Goal: Browse casually

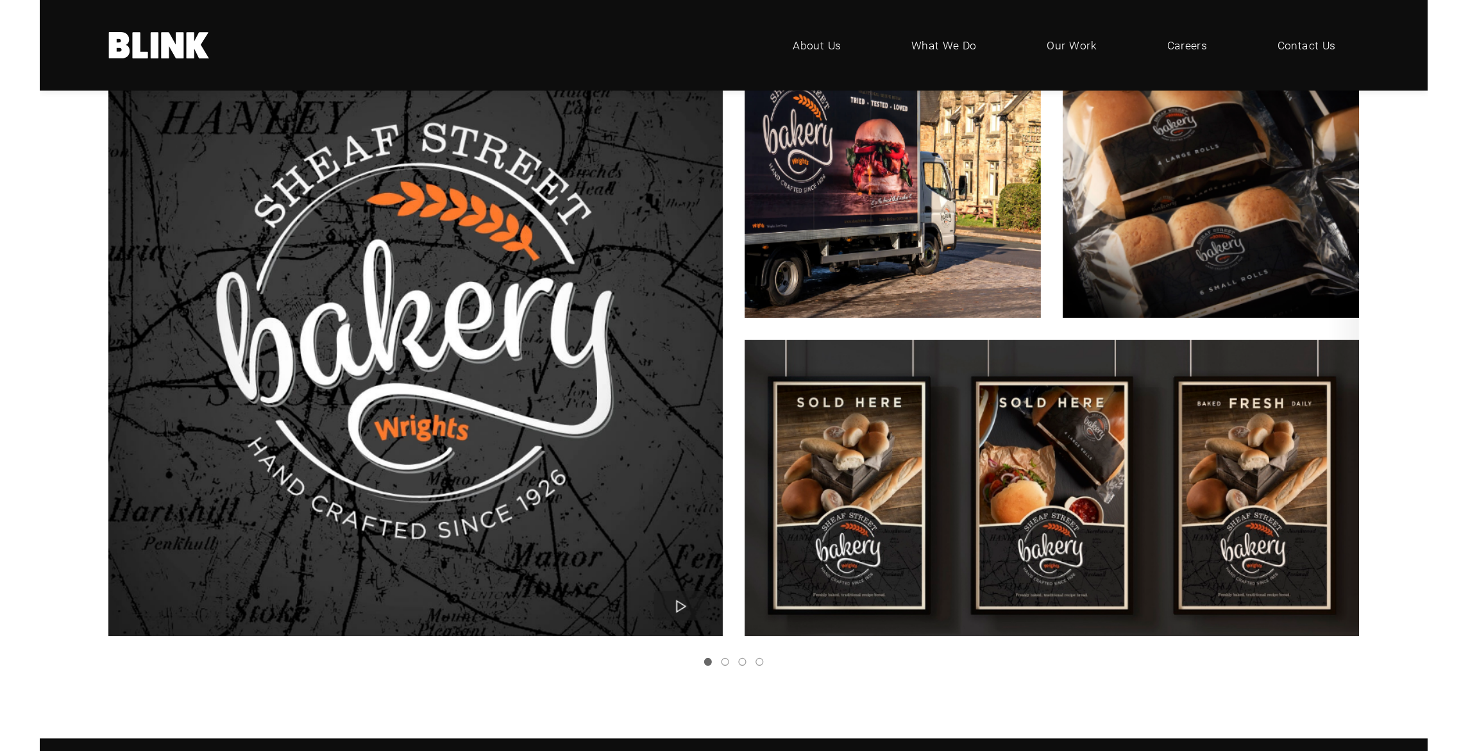
scroll to position [1583, 0]
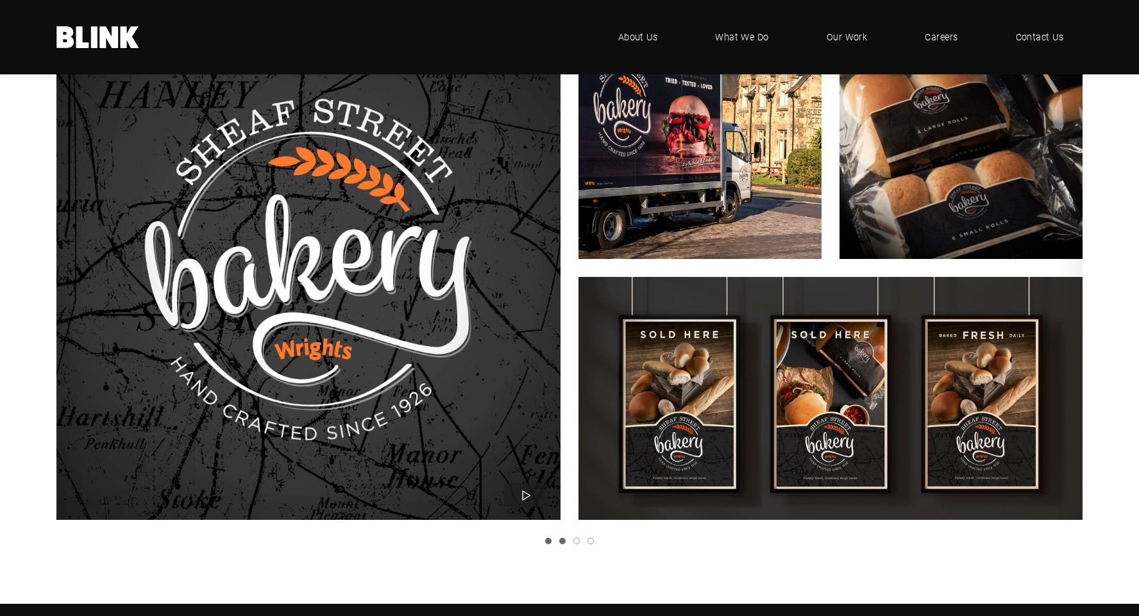
click at [563, 541] on link "Slide 2" at bounding box center [562, 541] width 6 height 6
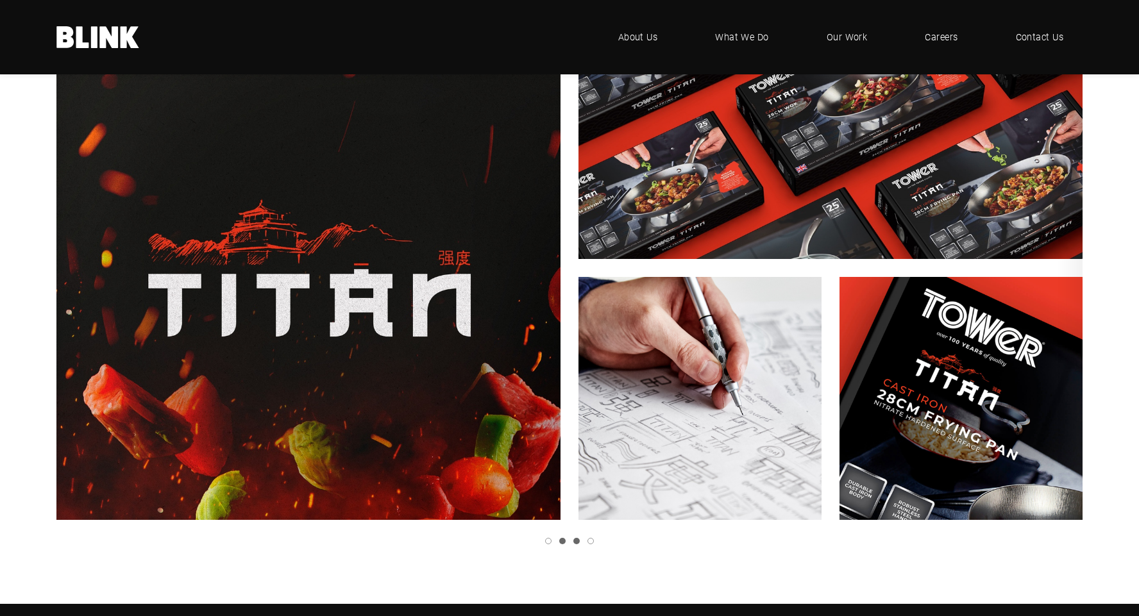
click at [578, 542] on link "Slide 3" at bounding box center [576, 541] width 6 height 6
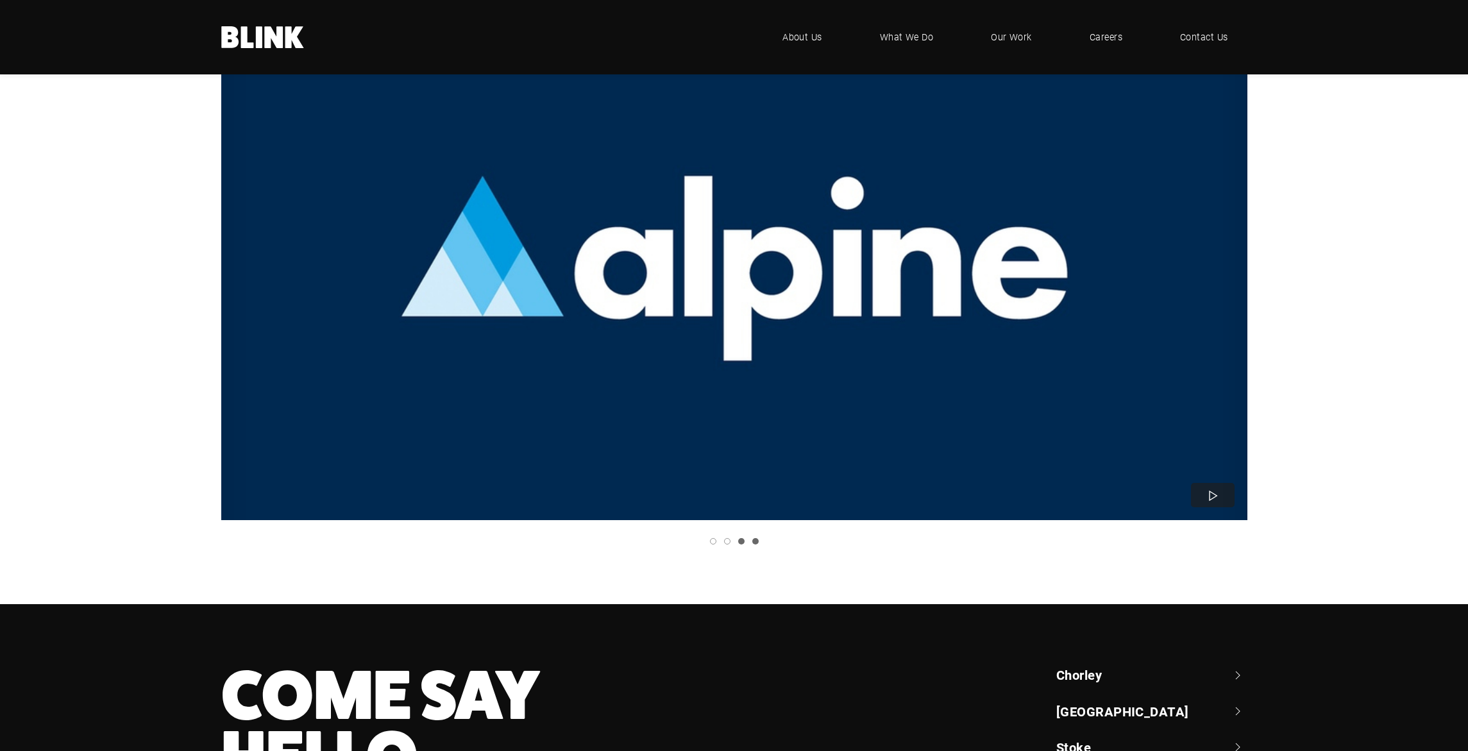
click at [753, 541] on link "Slide 4" at bounding box center [755, 541] width 6 height 6
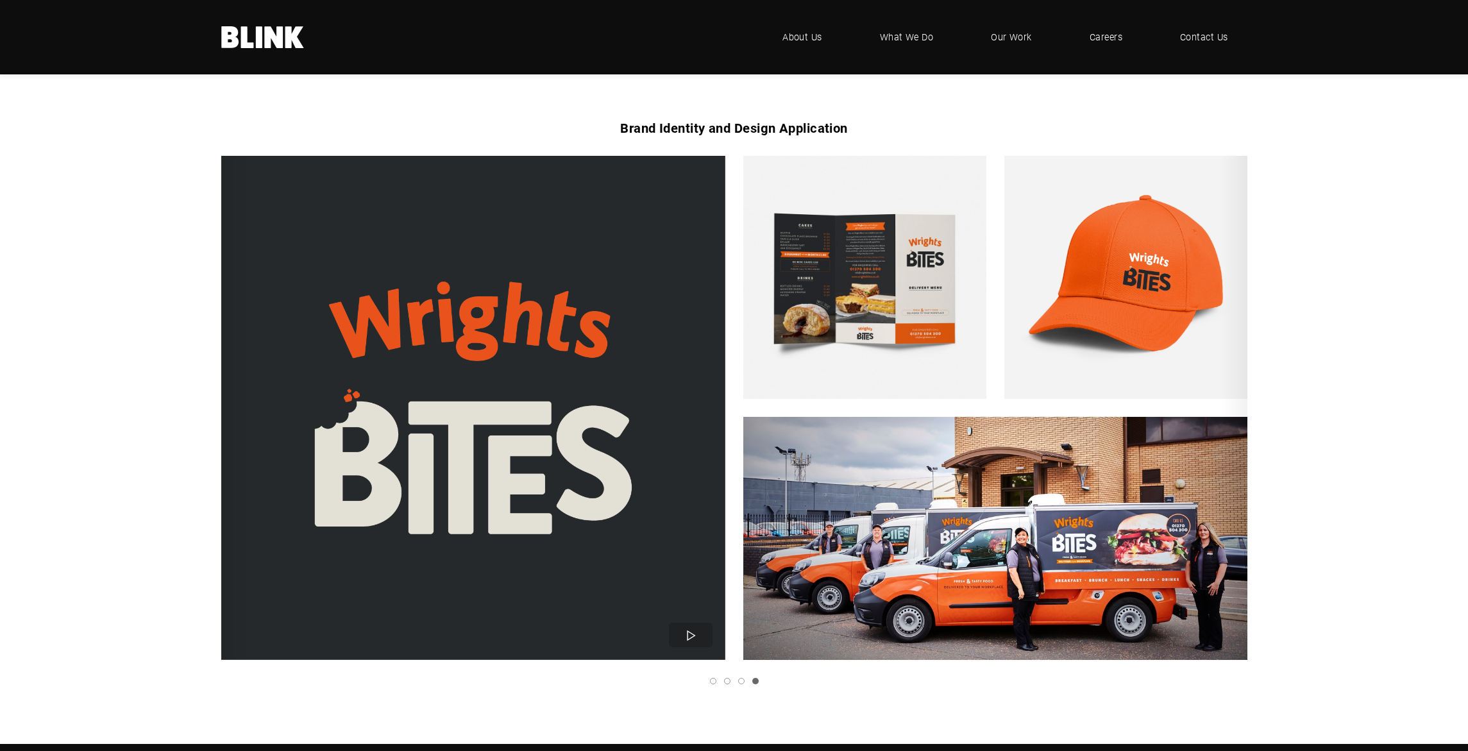
scroll to position [1443, 0]
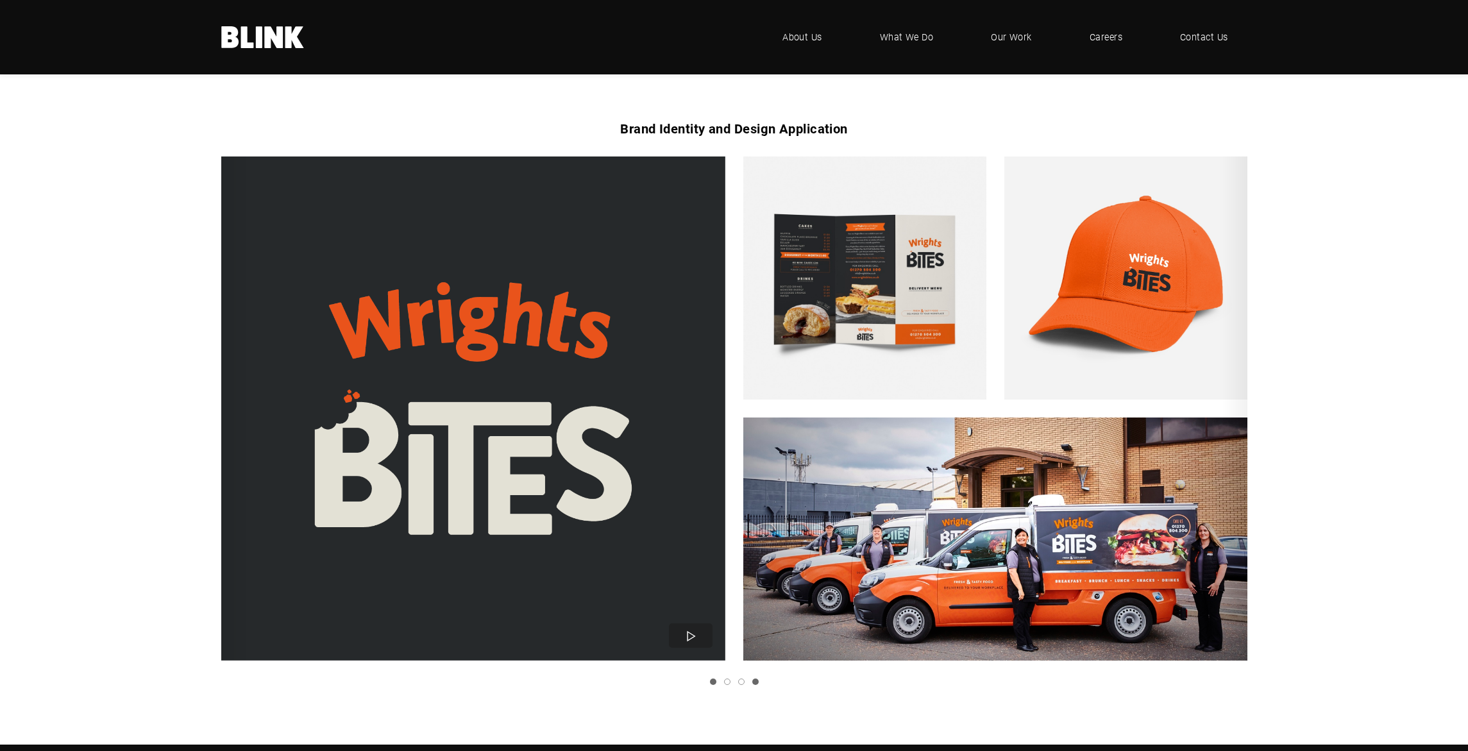
click at [710, 616] on link "Slide 1" at bounding box center [713, 681] width 6 height 6
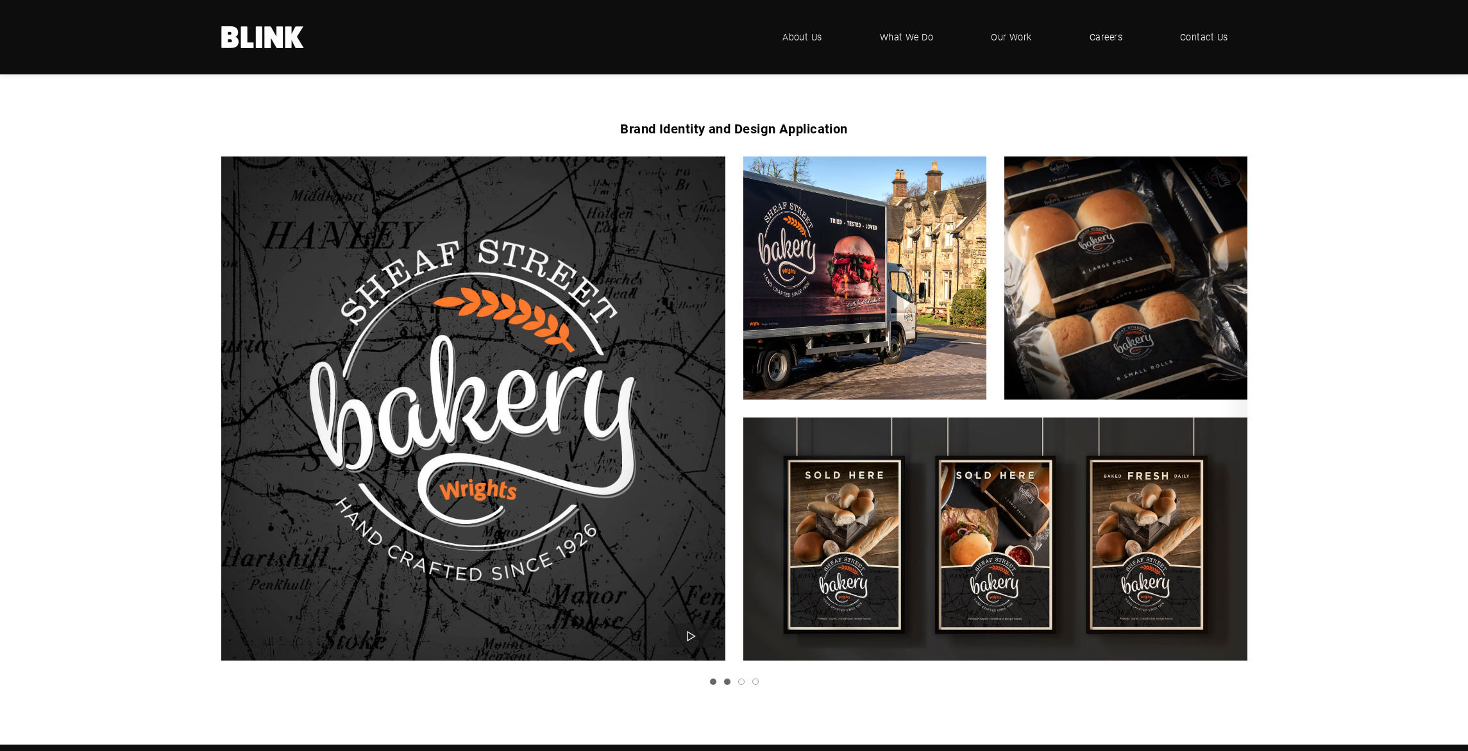
click at [726, 616] on link "Slide 2" at bounding box center [727, 681] width 6 height 6
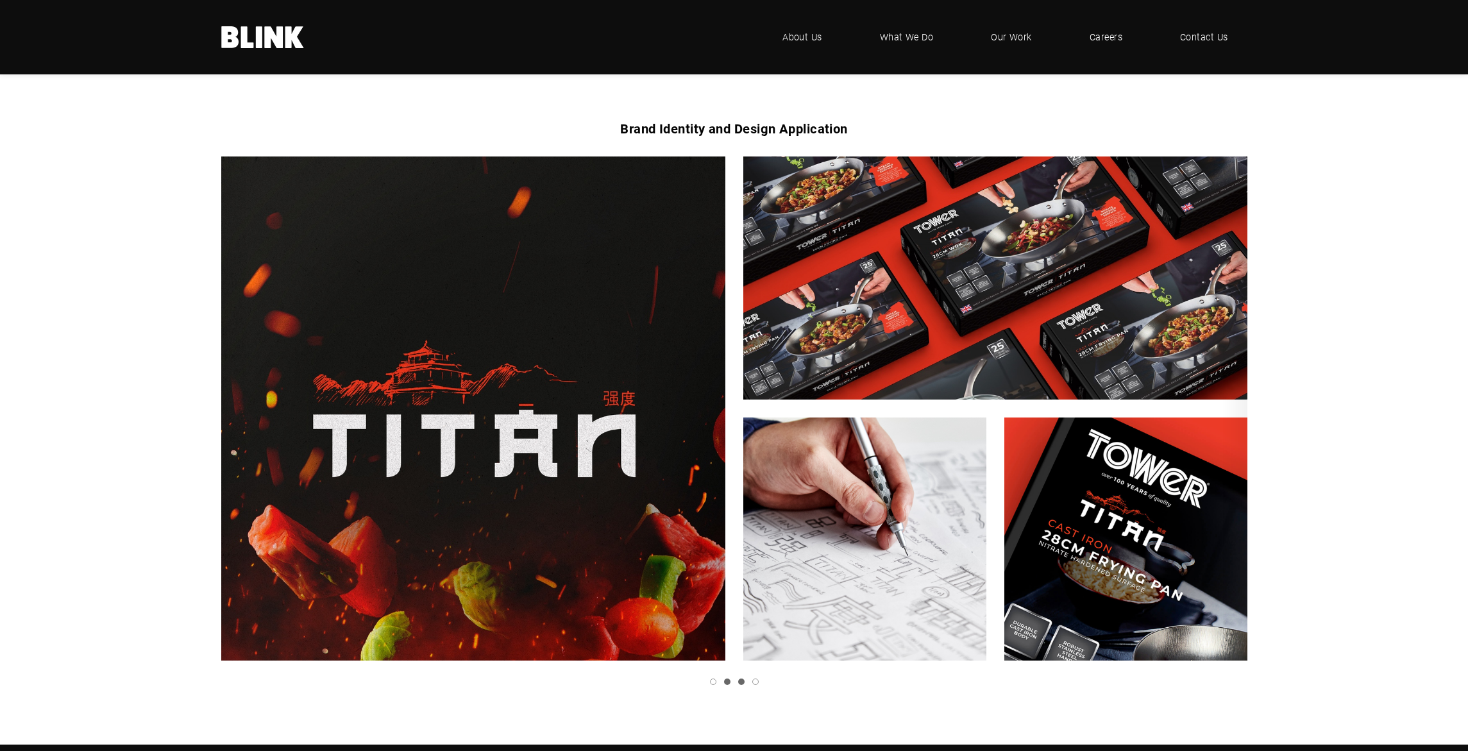
click at [739, 616] on link "Slide 3" at bounding box center [741, 681] width 6 height 6
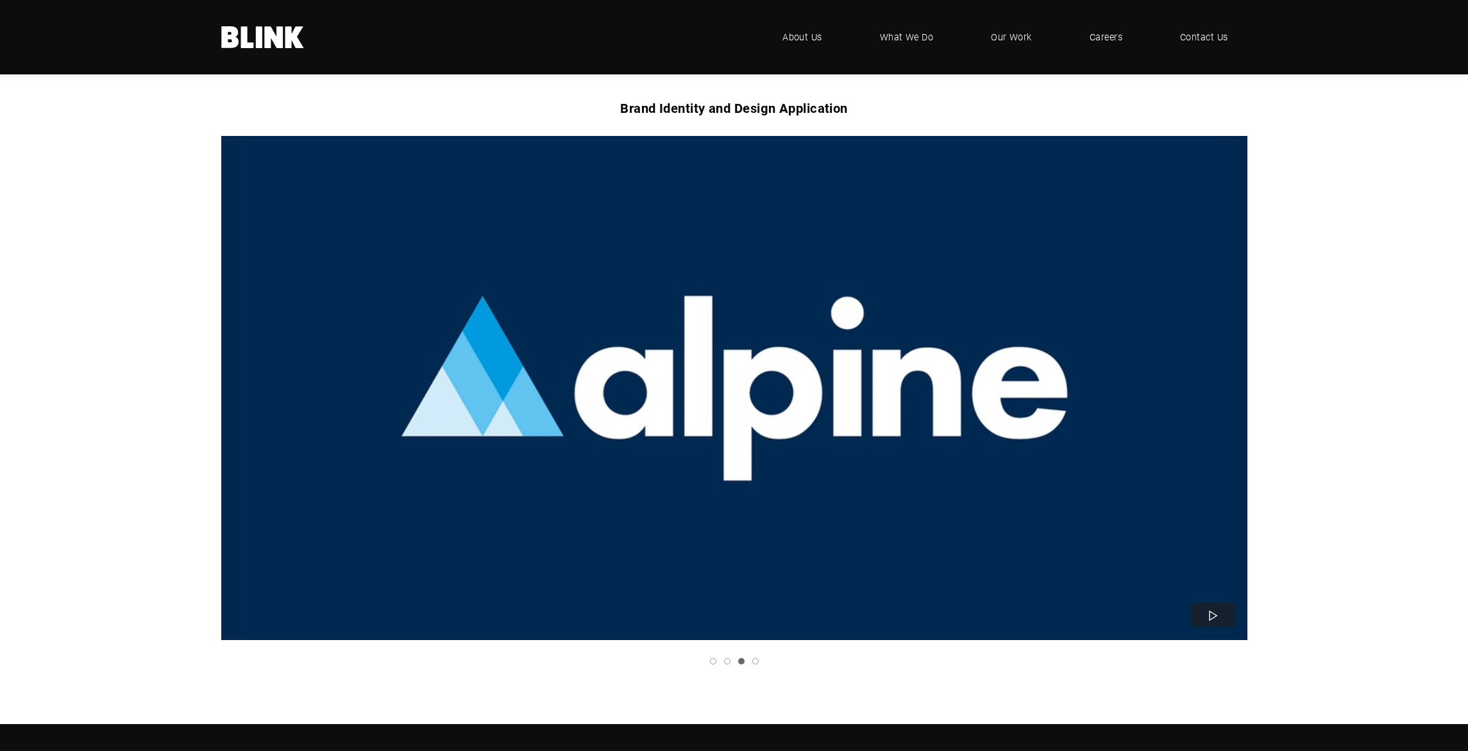
scroll to position [1466, 0]
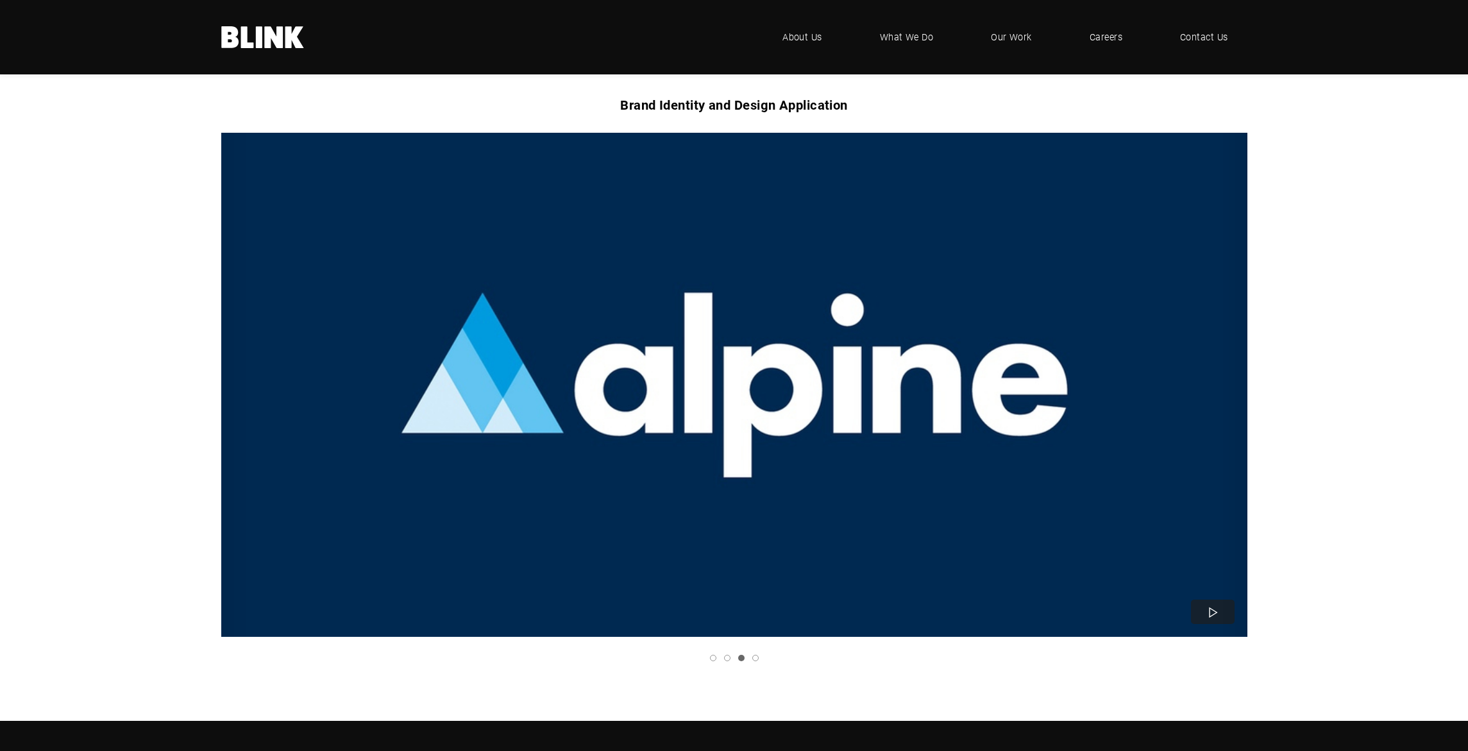
click at [0, 0] on icon "Next slide" at bounding box center [0, 0] width 0 height 0
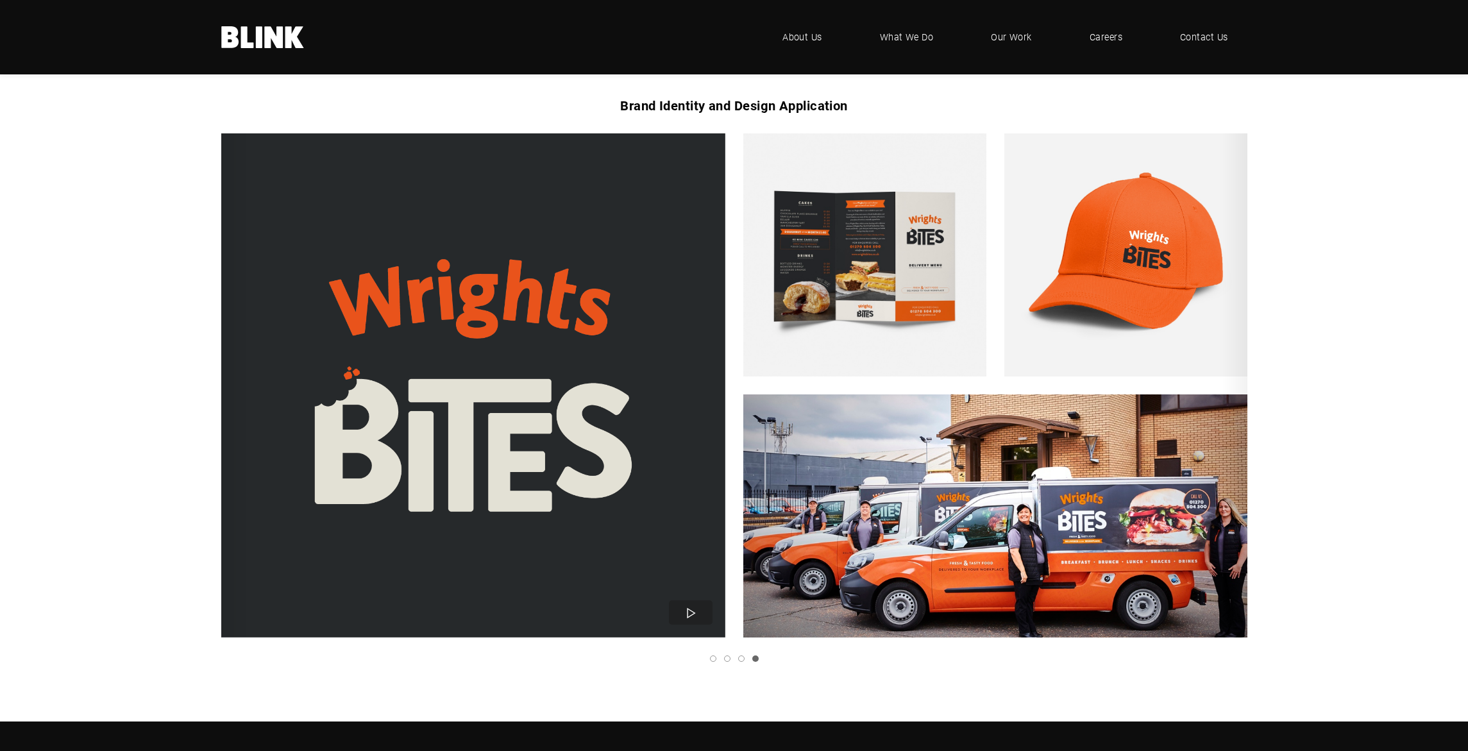
scroll to position [1463, 0]
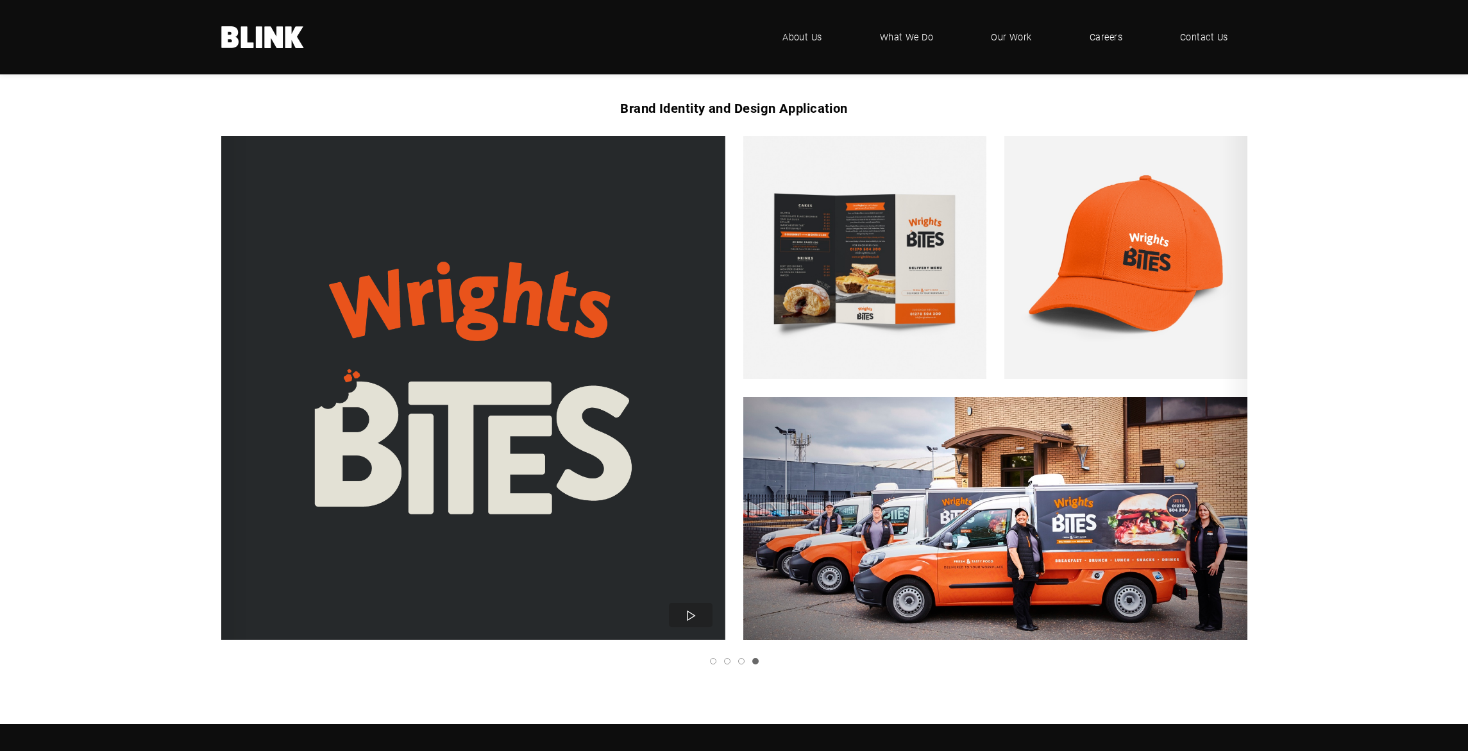
click at [0, 0] on link "Next slide" at bounding box center [0, 0] width 0 height 0
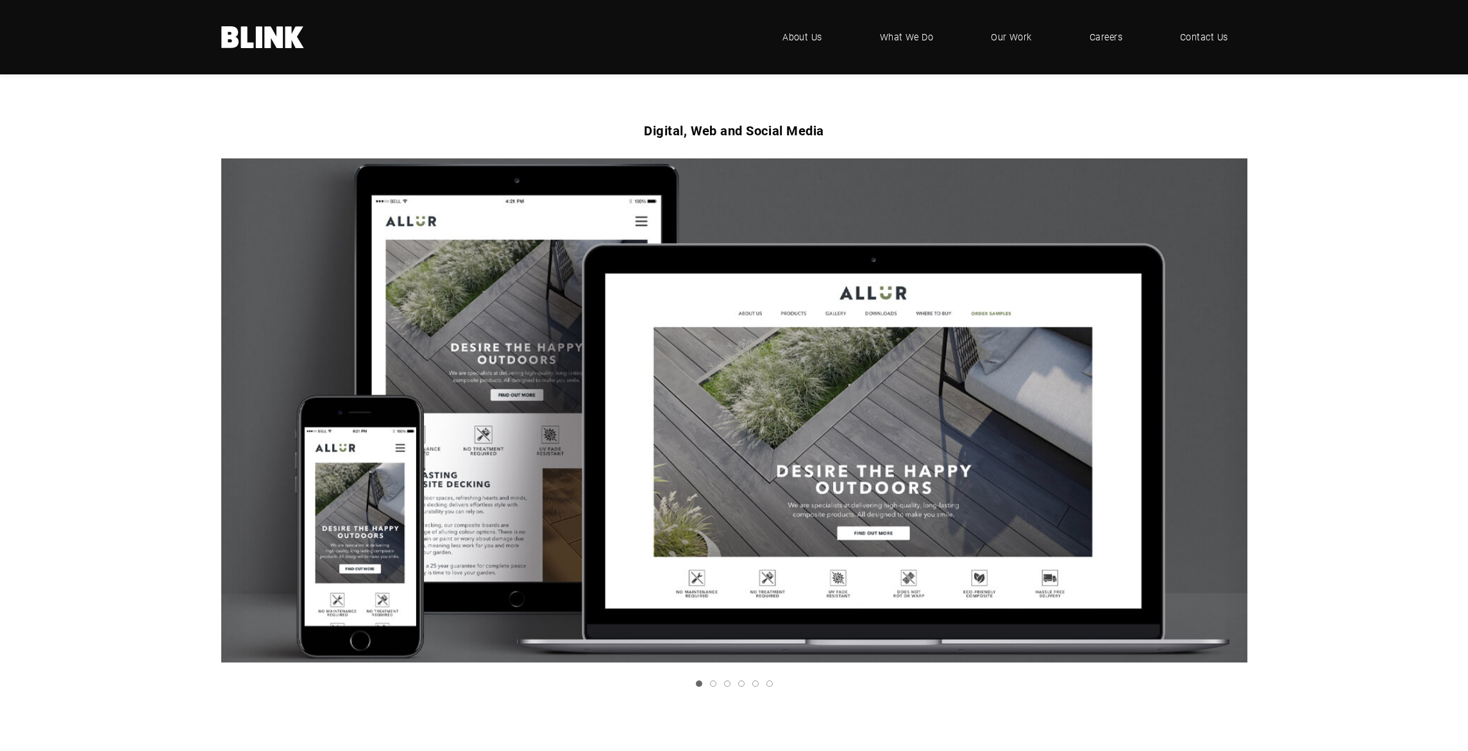
scroll to position [818, 0]
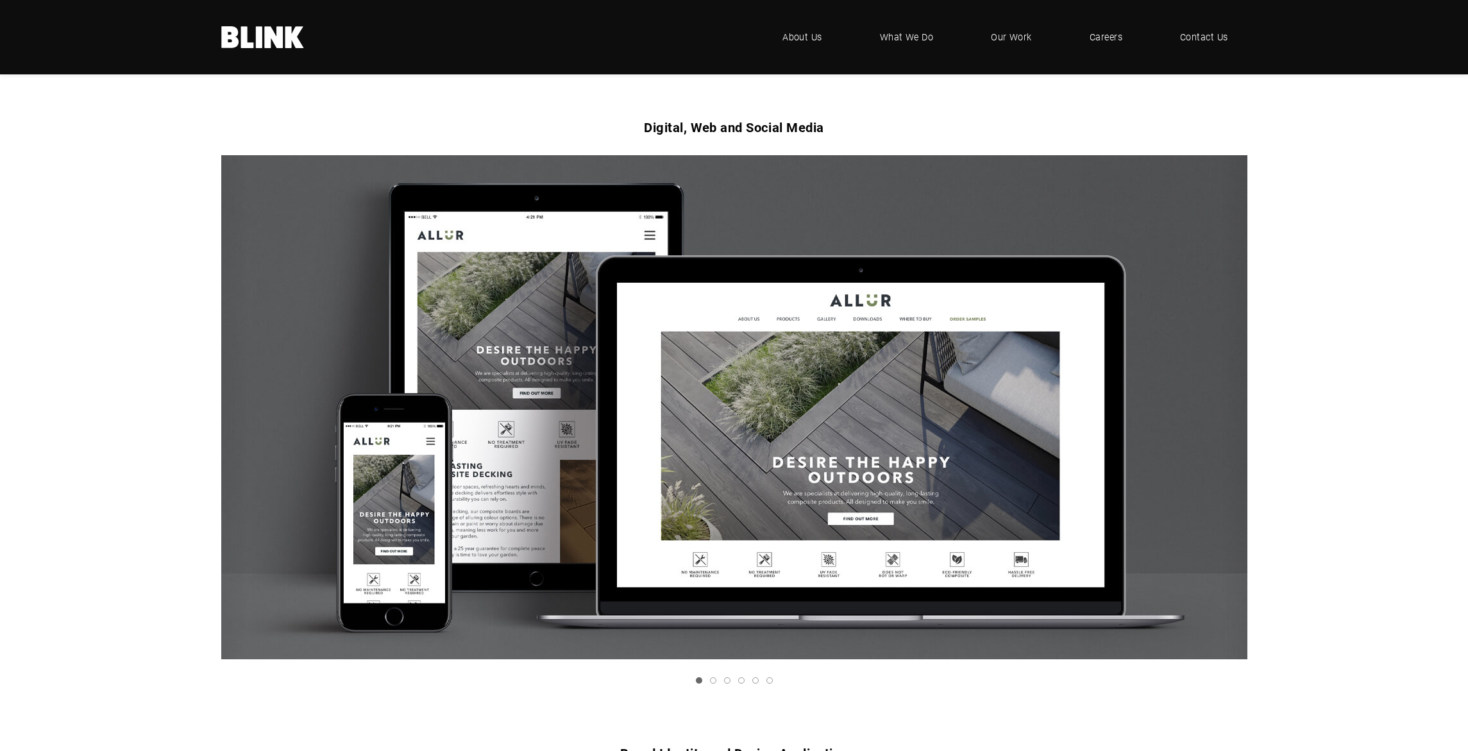
click at [0, 0] on icon "Next slide" at bounding box center [0, 0] width 0 height 0
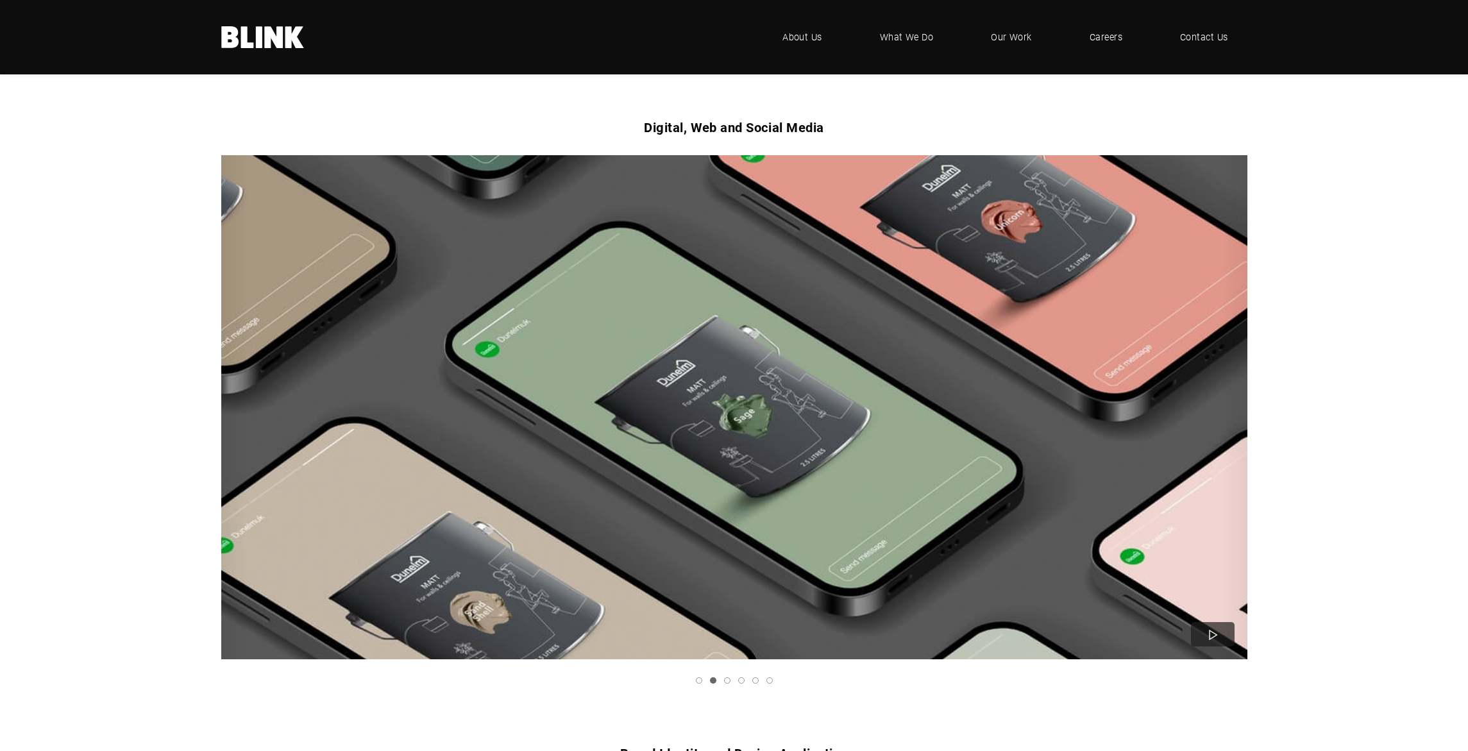
click at [0, 0] on icon "Next slide" at bounding box center [0, 0] width 0 height 0
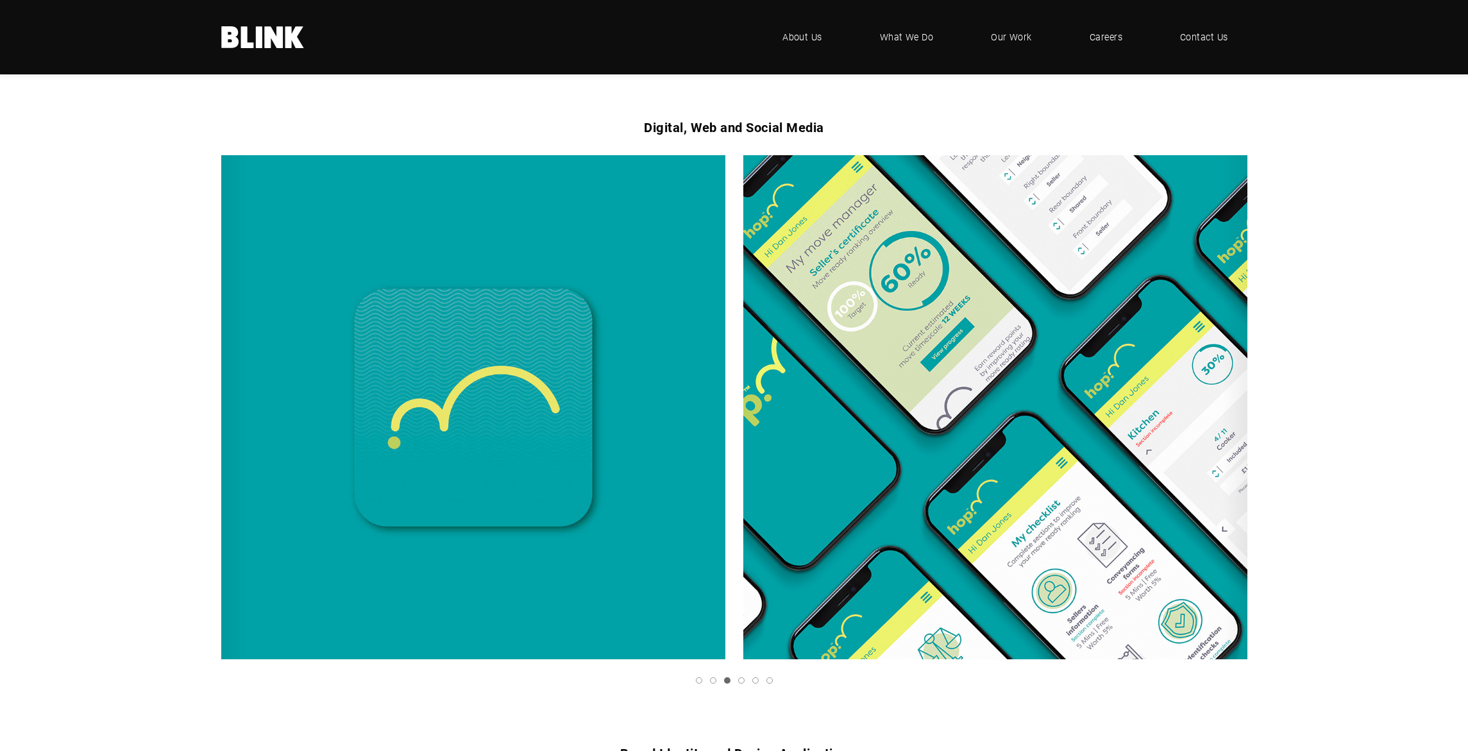
click at [0, 0] on icon "Next slide" at bounding box center [0, 0] width 0 height 0
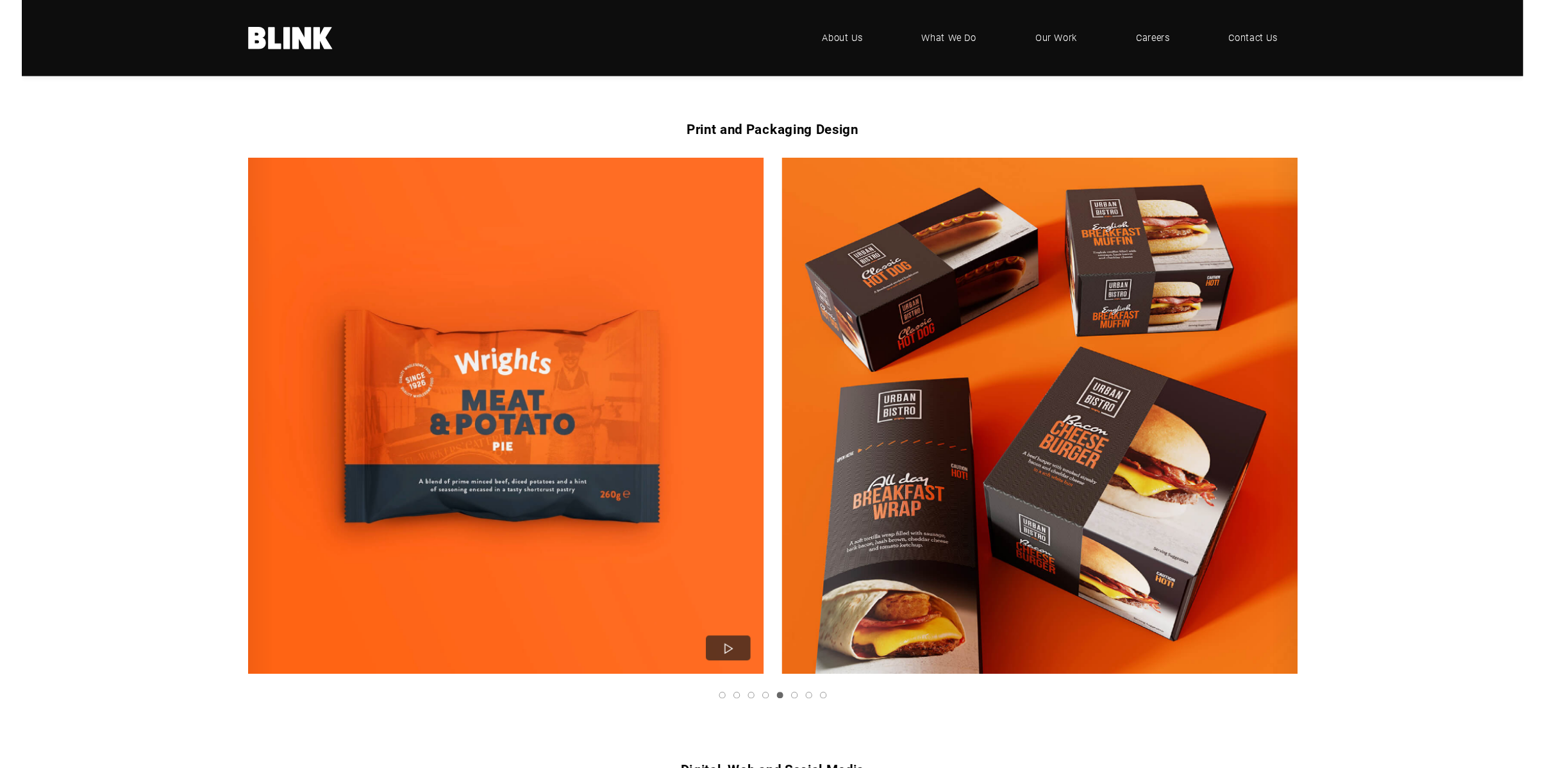
scroll to position [200, 0]
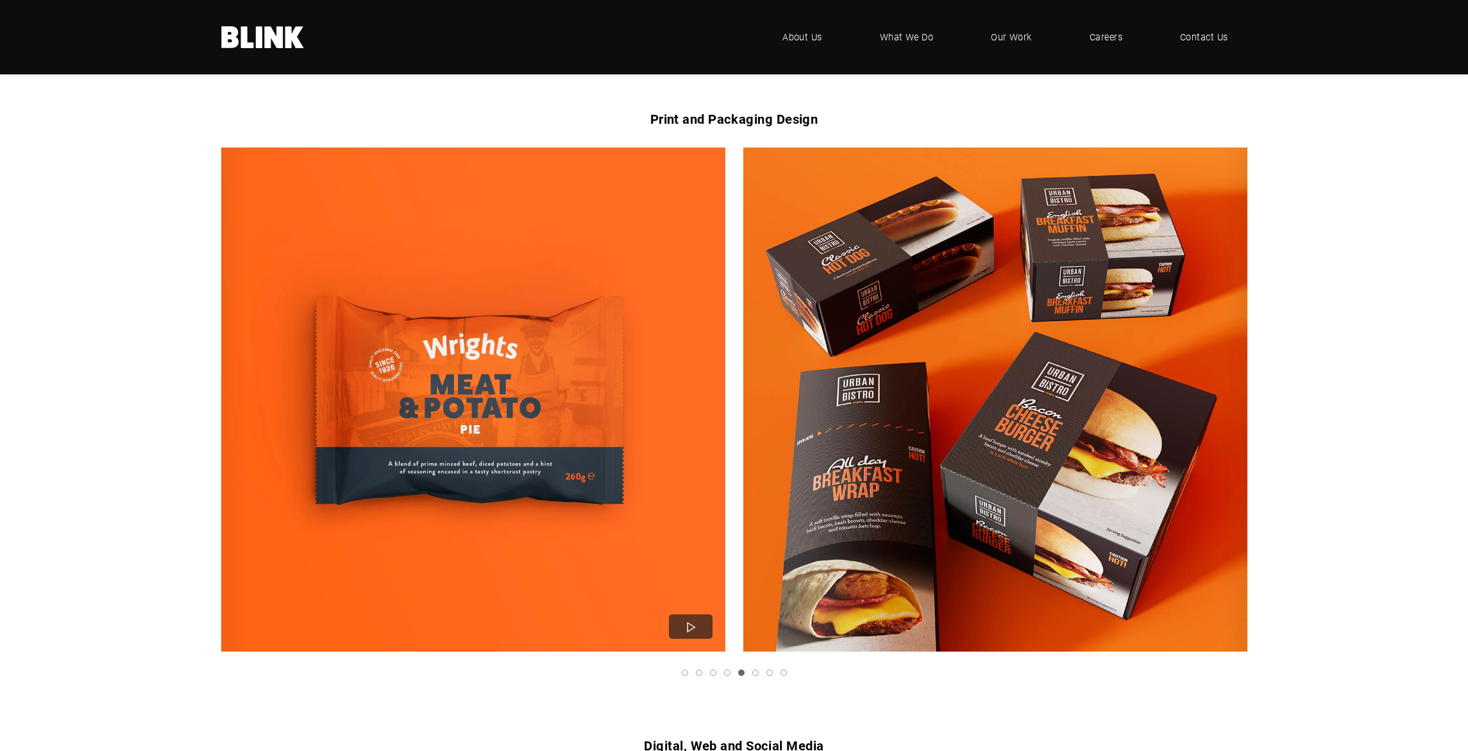
click at [0, 0] on polyline "Next slide" at bounding box center [0, 0] width 0 height 0
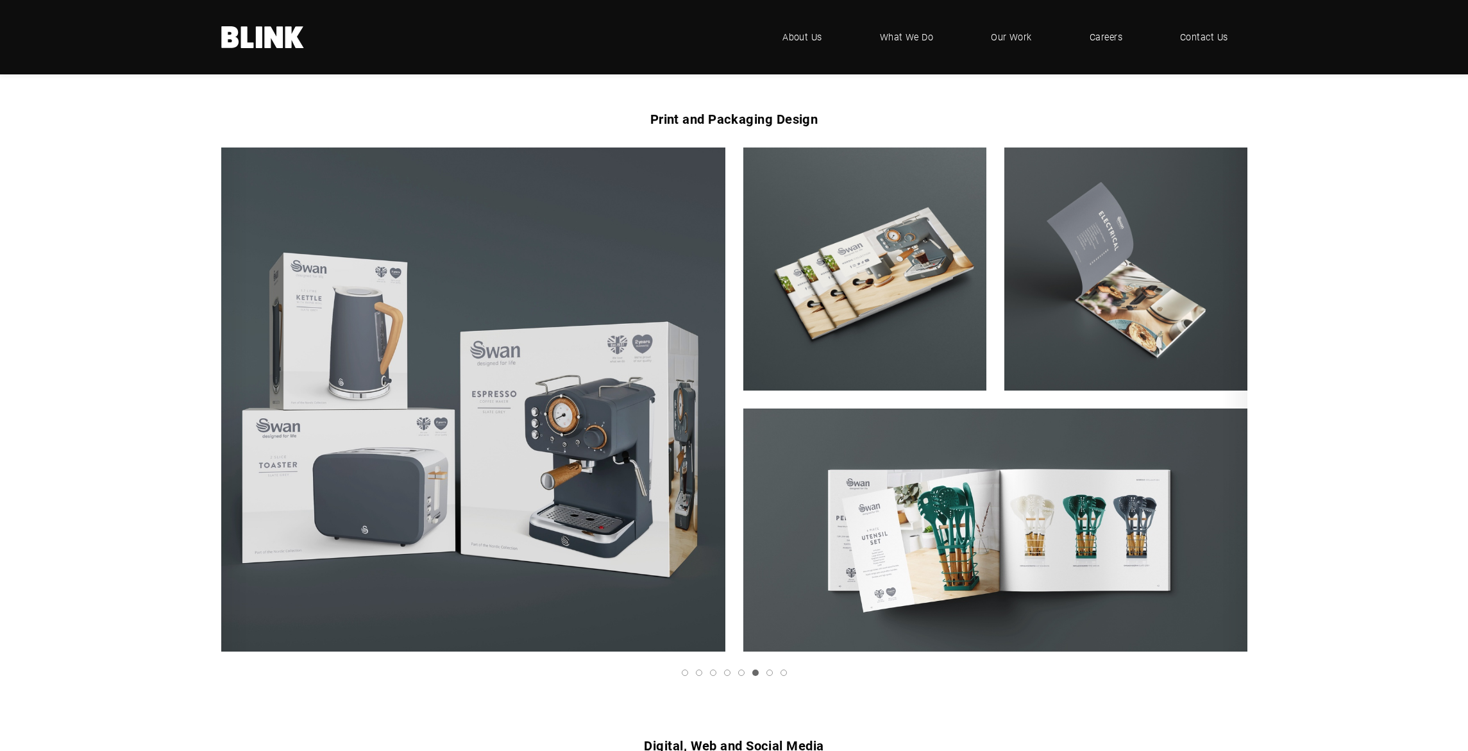
click at [0, 0] on icon "Next slide" at bounding box center [0, 0] width 0 height 0
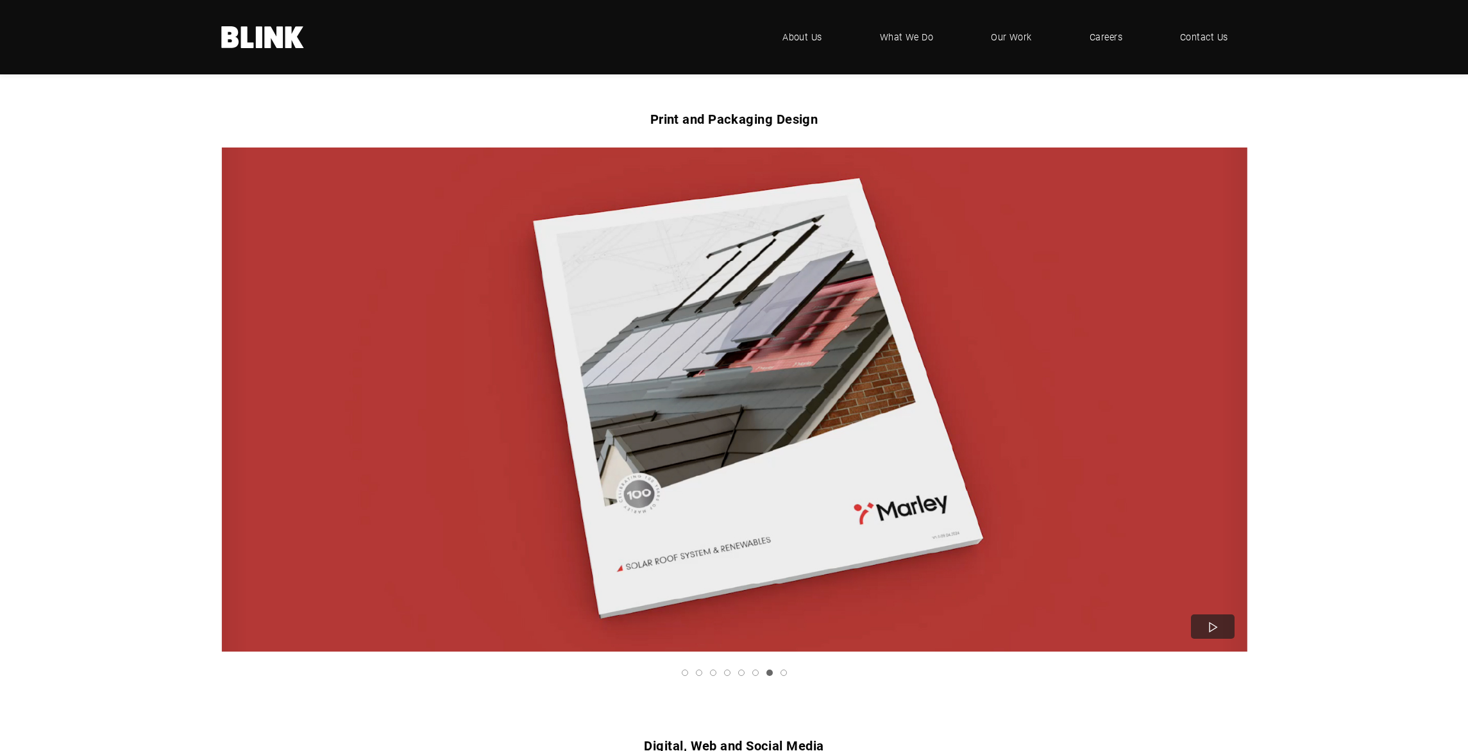
click at [0, 0] on icon "Next slide" at bounding box center [0, 0] width 0 height 0
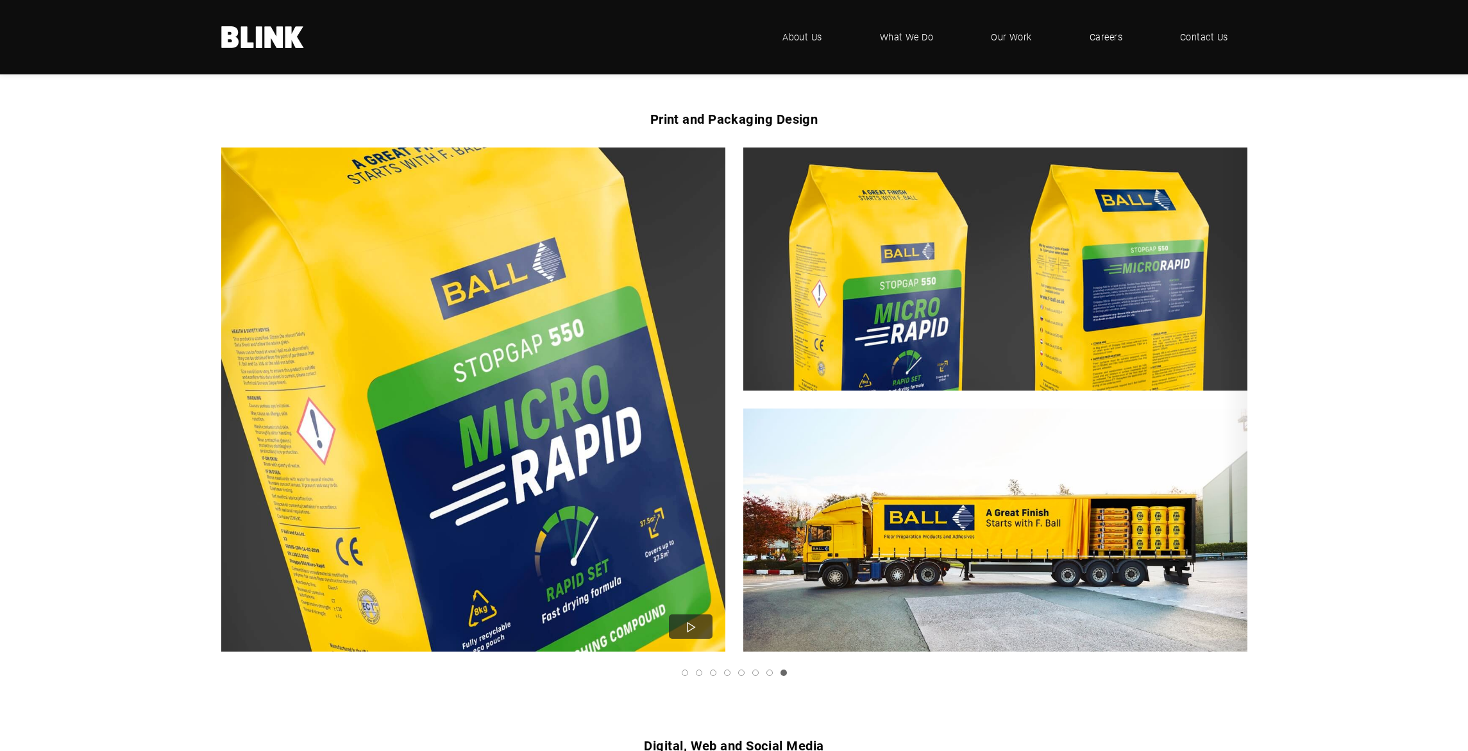
click at [0, 0] on link "Next slide" at bounding box center [0, 0] width 0 height 0
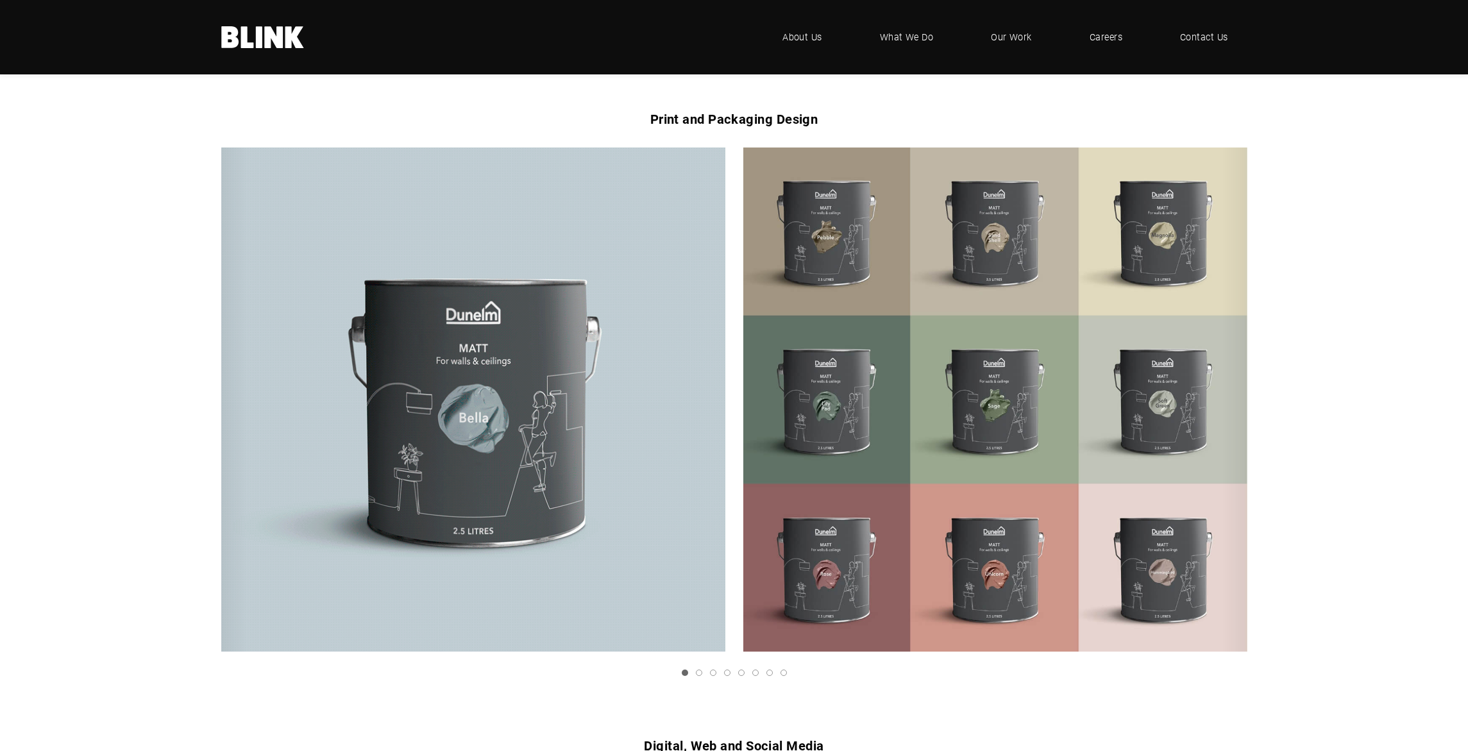
click at [0, 0] on icon "Next slide" at bounding box center [0, 0] width 0 height 0
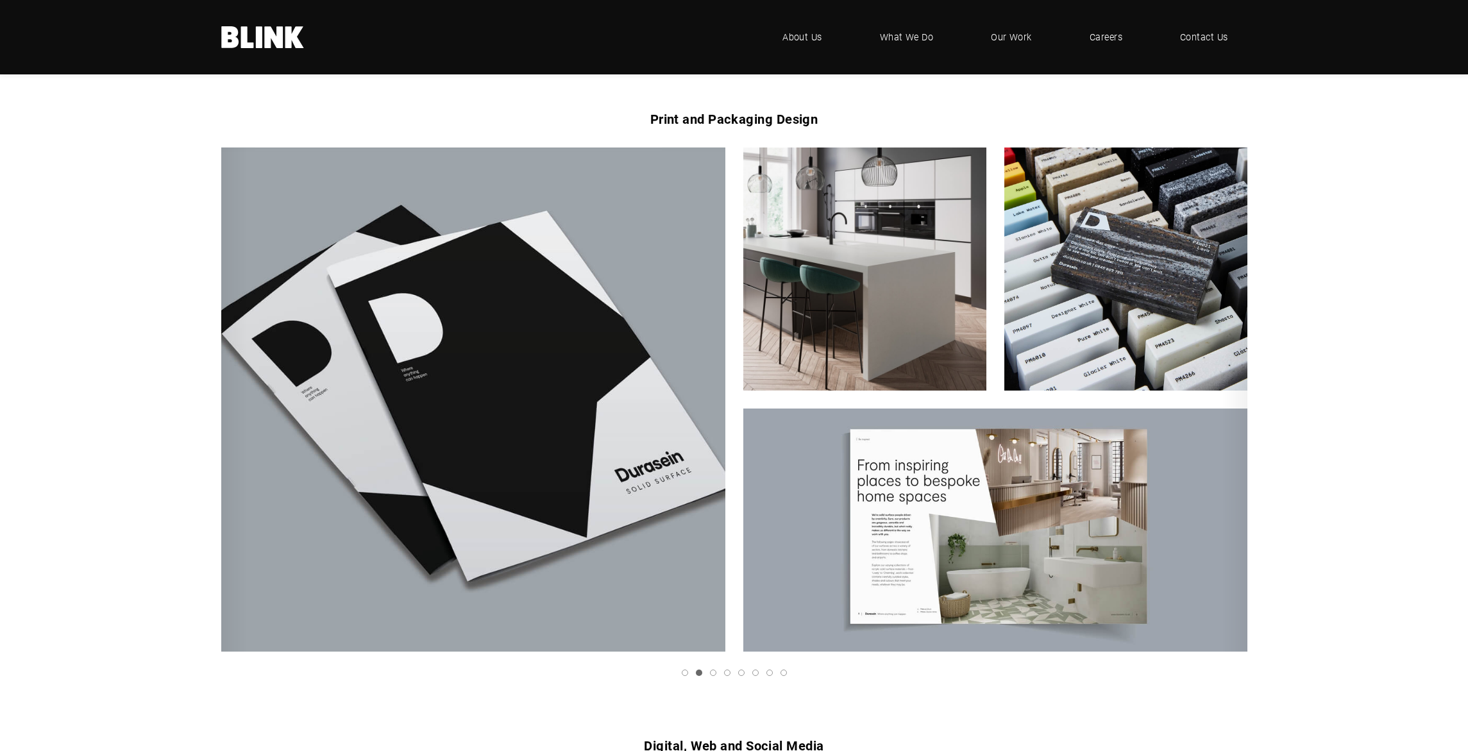
click at [0, 0] on icon "Next slide" at bounding box center [0, 0] width 0 height 0
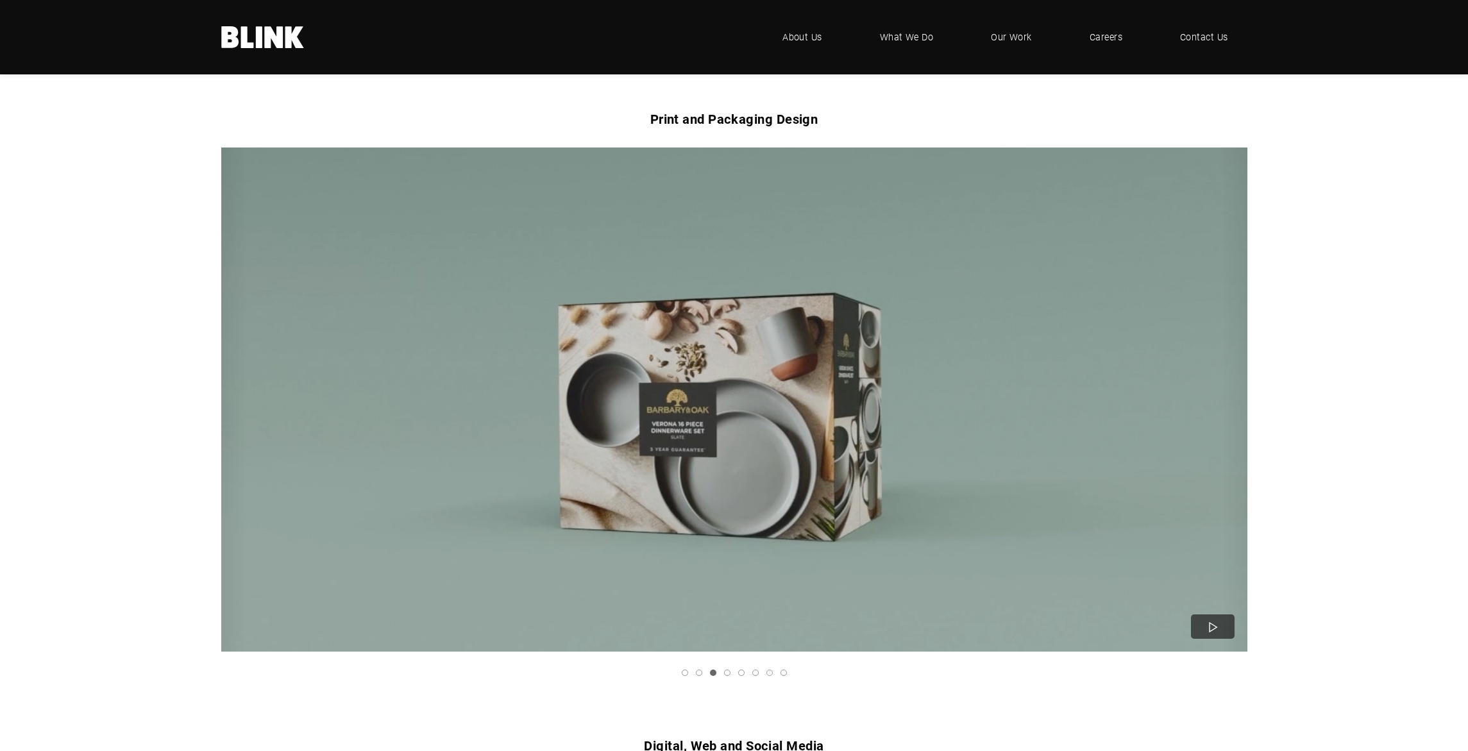
click at [0, 0] on icon "Next slide" at bounding box center [0, 0] width 0 height 0
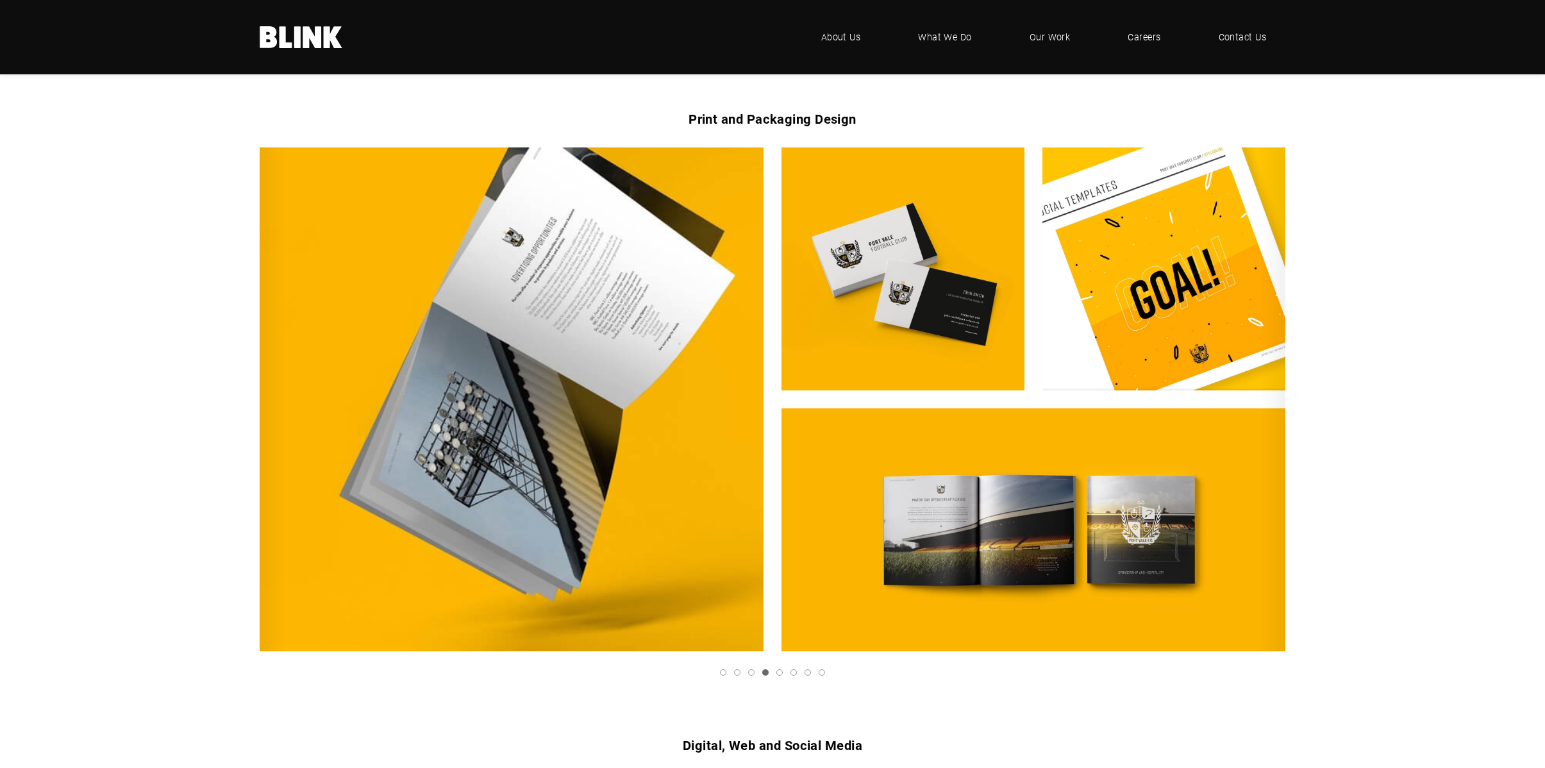
click at [0, 0] on icon "Next slide" at bounding box center [0, 0] width 0 height 0
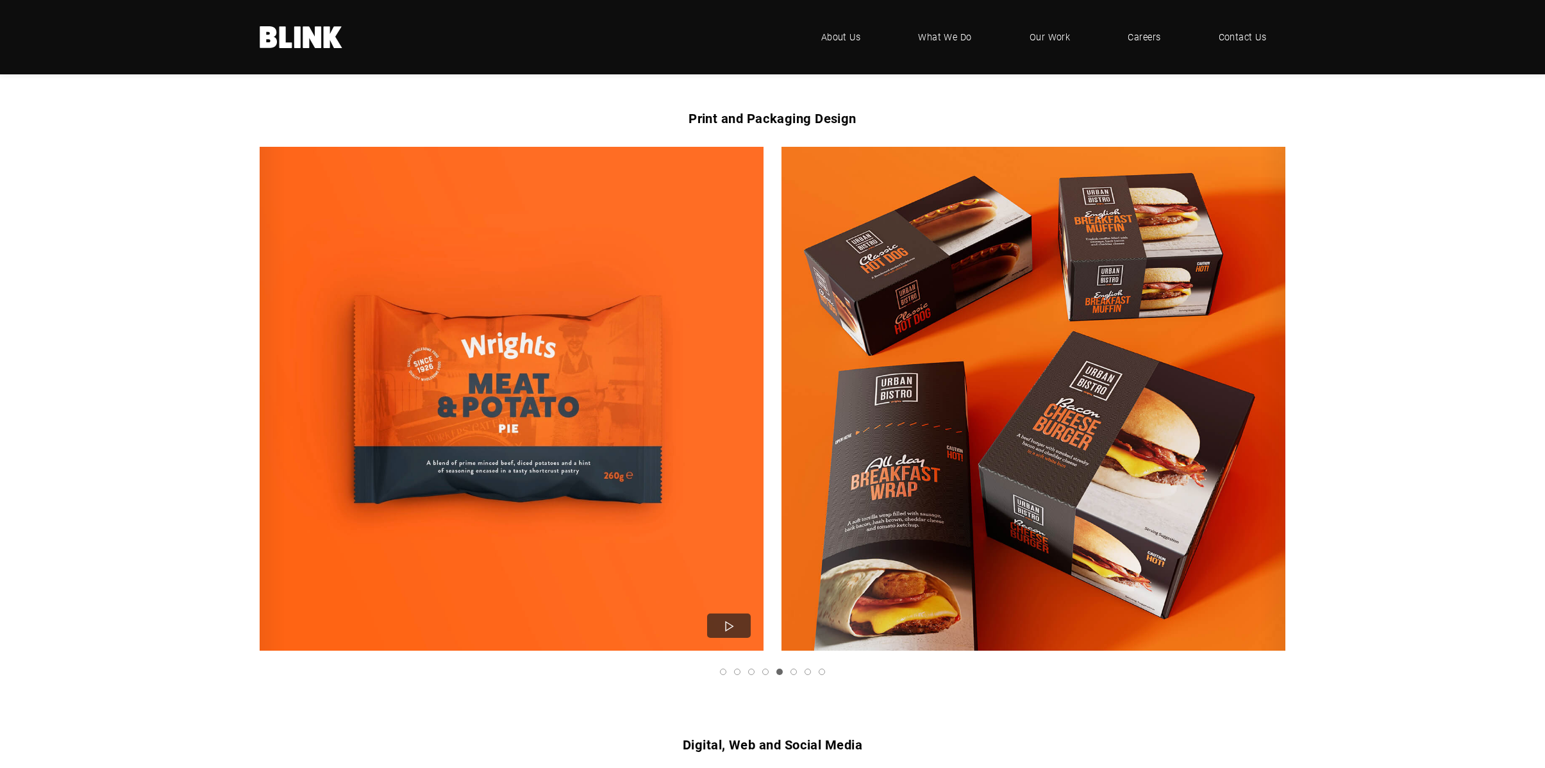
click at [0, 0] on icon "Next slide" at bounding box center [0, 0] width 0 height 0
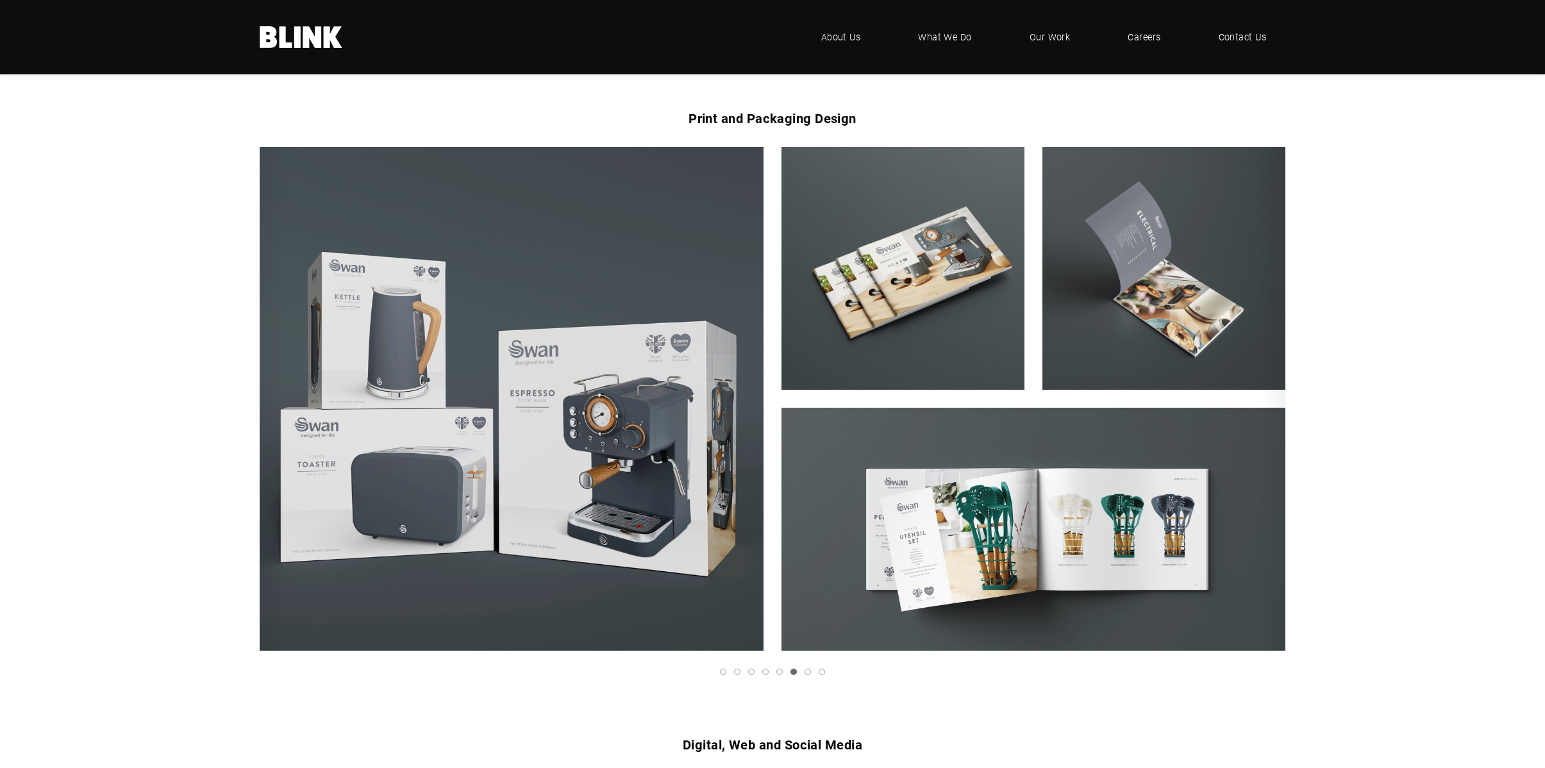
click at [0, 0] on icon "Next slide" at bounding box center [0, 0] width 0 height 0
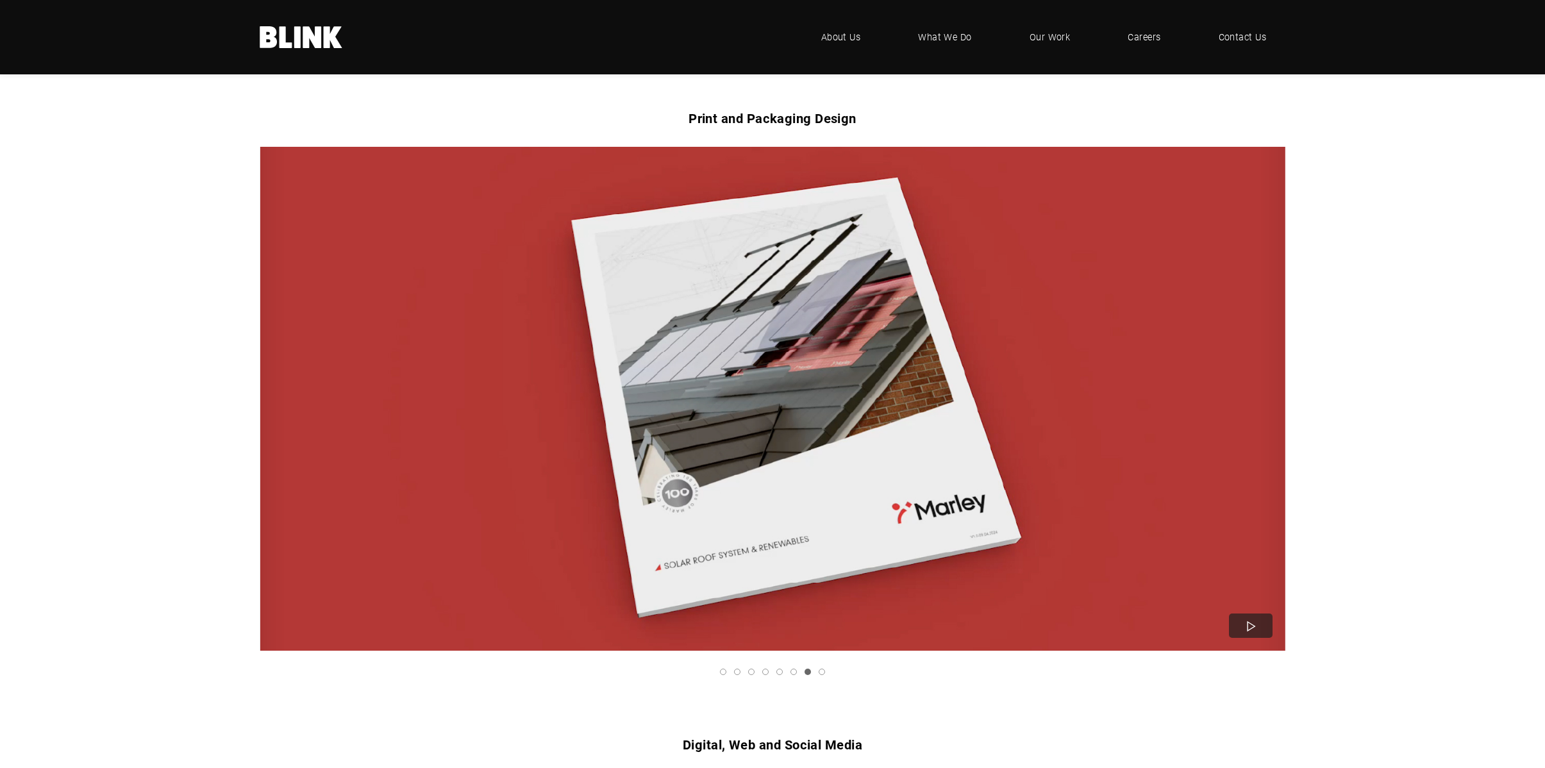
click at [0, 0] on icon "Next slide" at bounding box center [0, 0] width 0 height 0
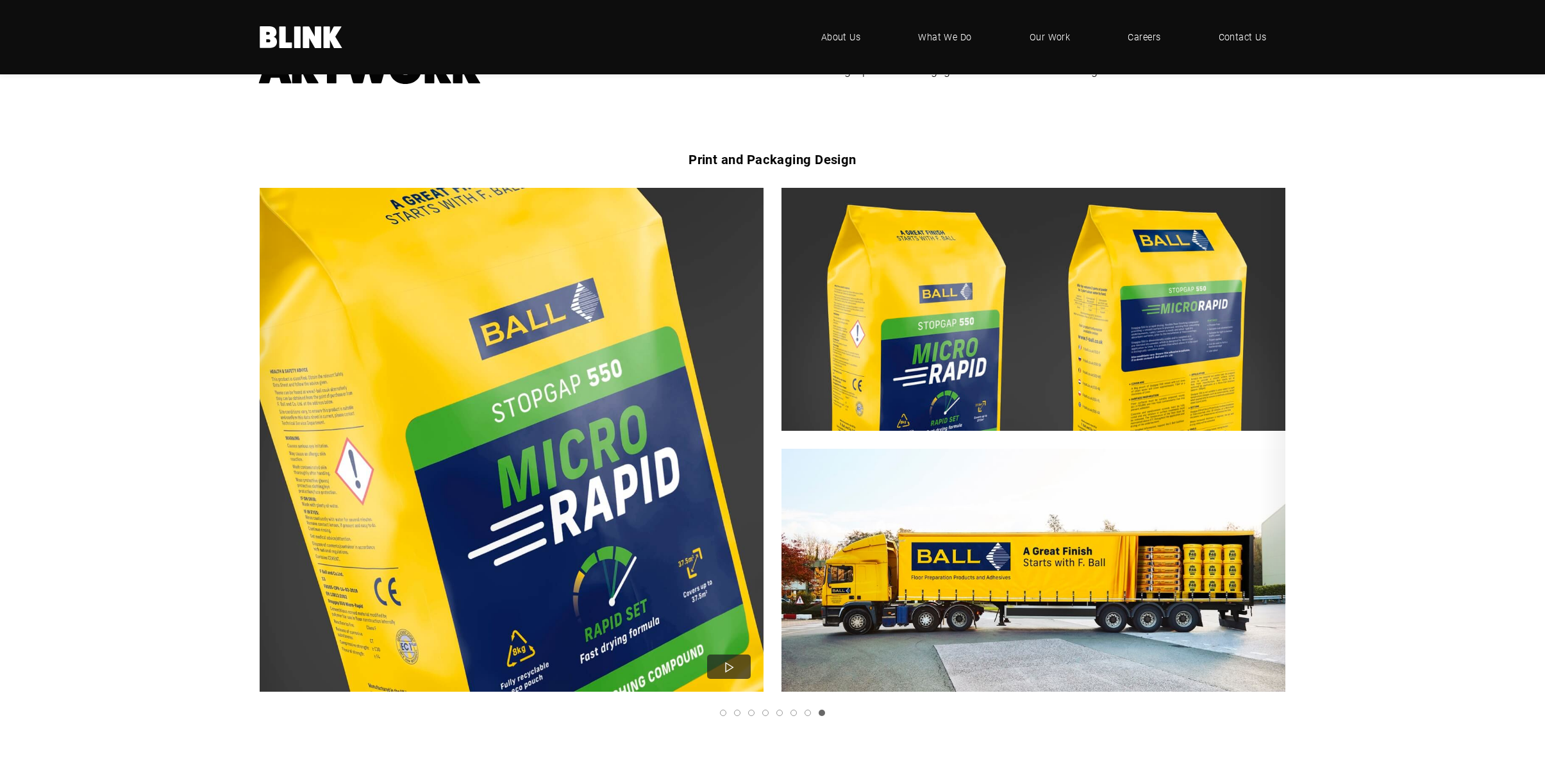
scroll to position [156, 0]
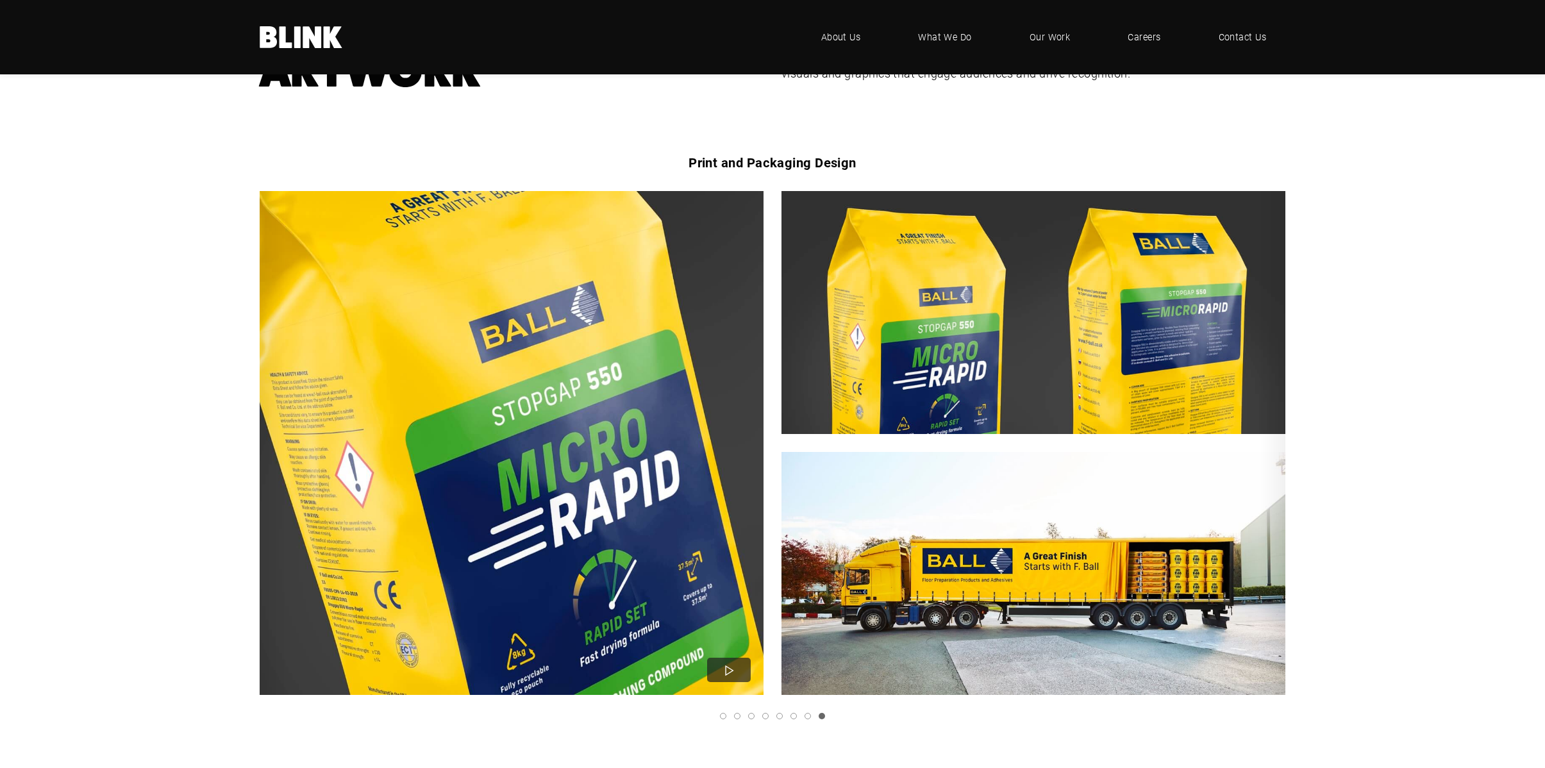
click at [0, 0] on icon "Next slide" at bounding box center [0, 0] width 0 height 0
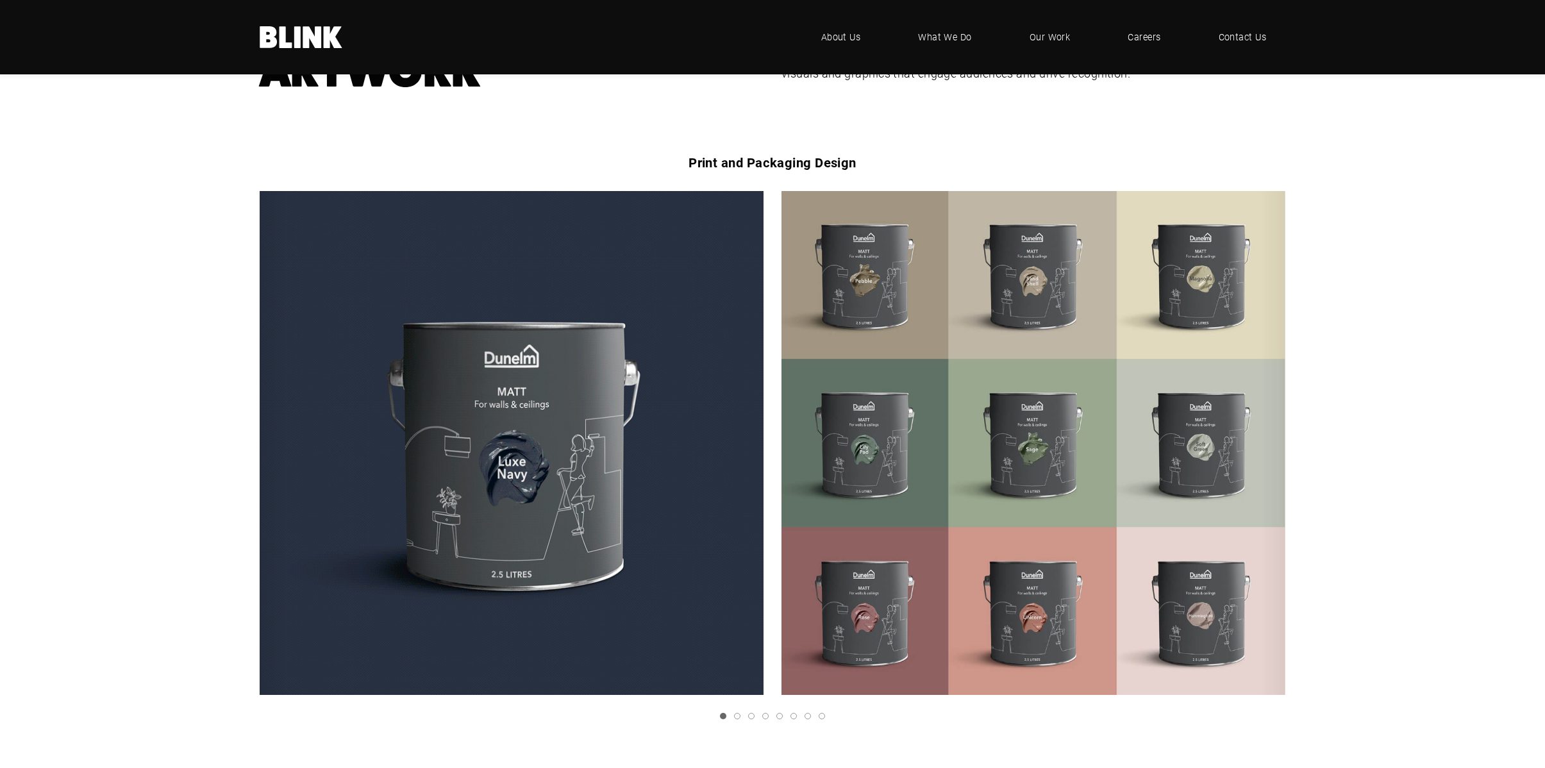
click at [0, 0] on icon "Next slide" at bounding box center [0, 0] width 0 height 0
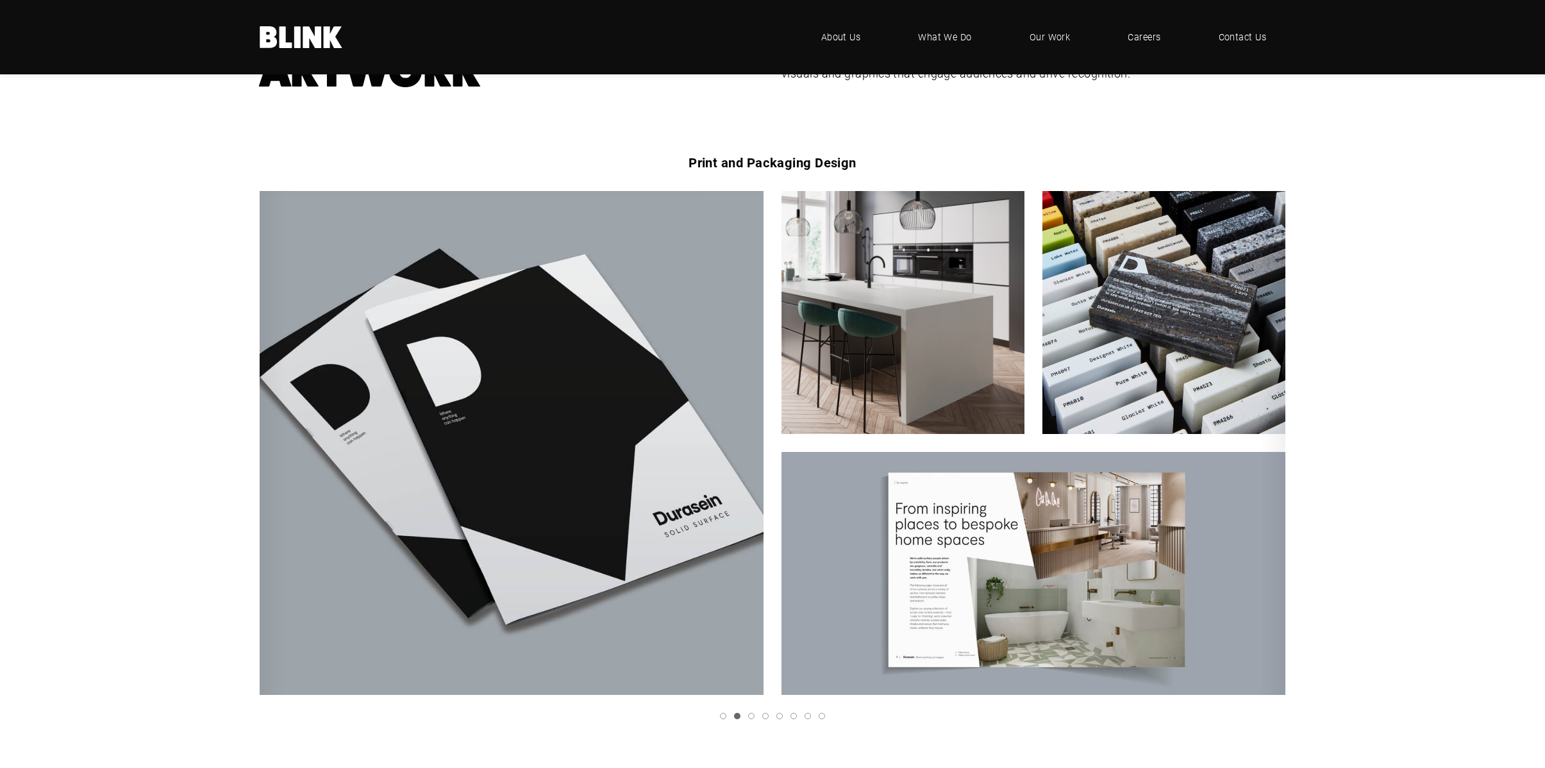
click at [0, 0] on icon "Next slide" at bounding box center [0, 0] width 0 height 0
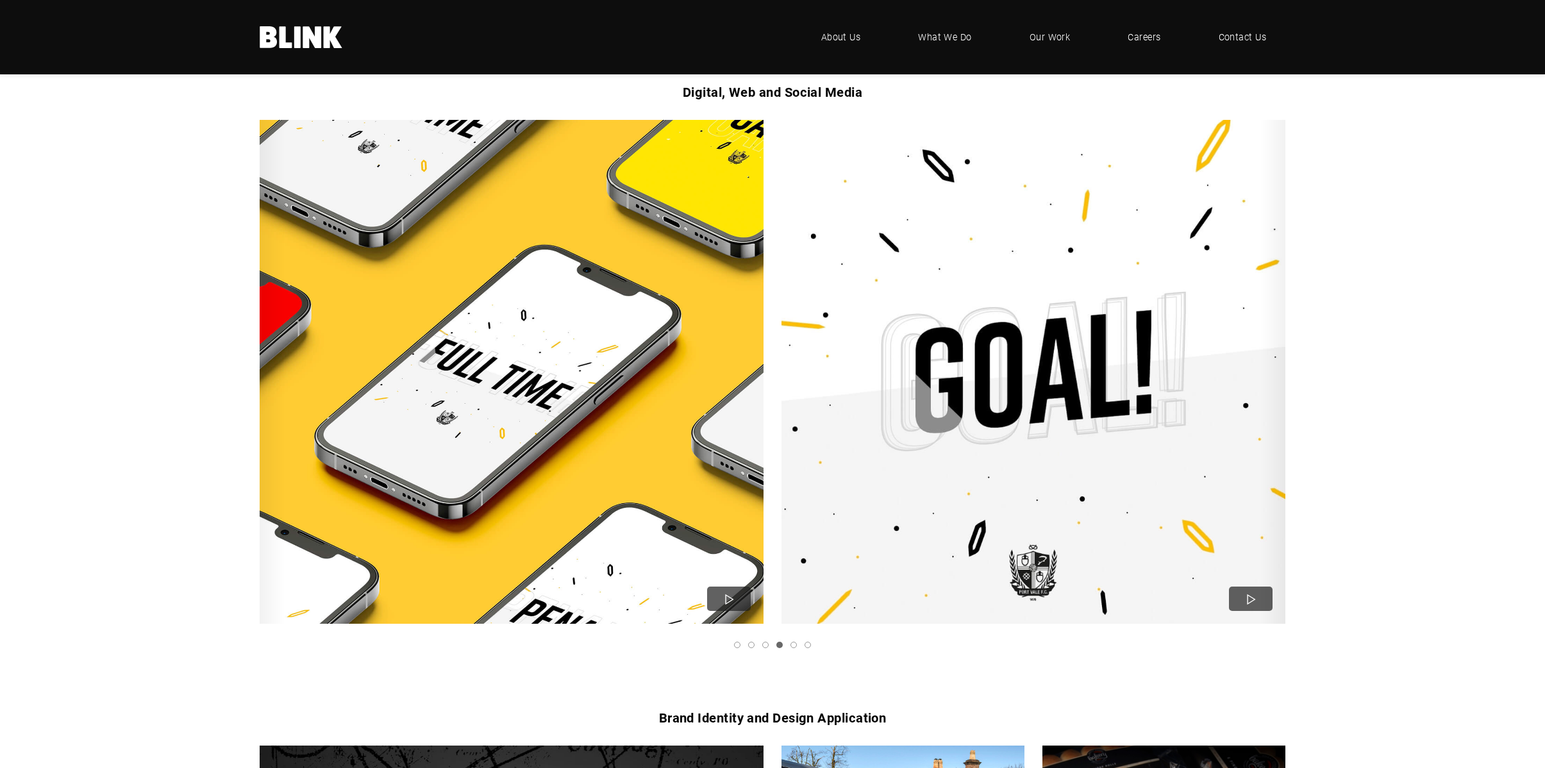
scroll to position [798, 0]
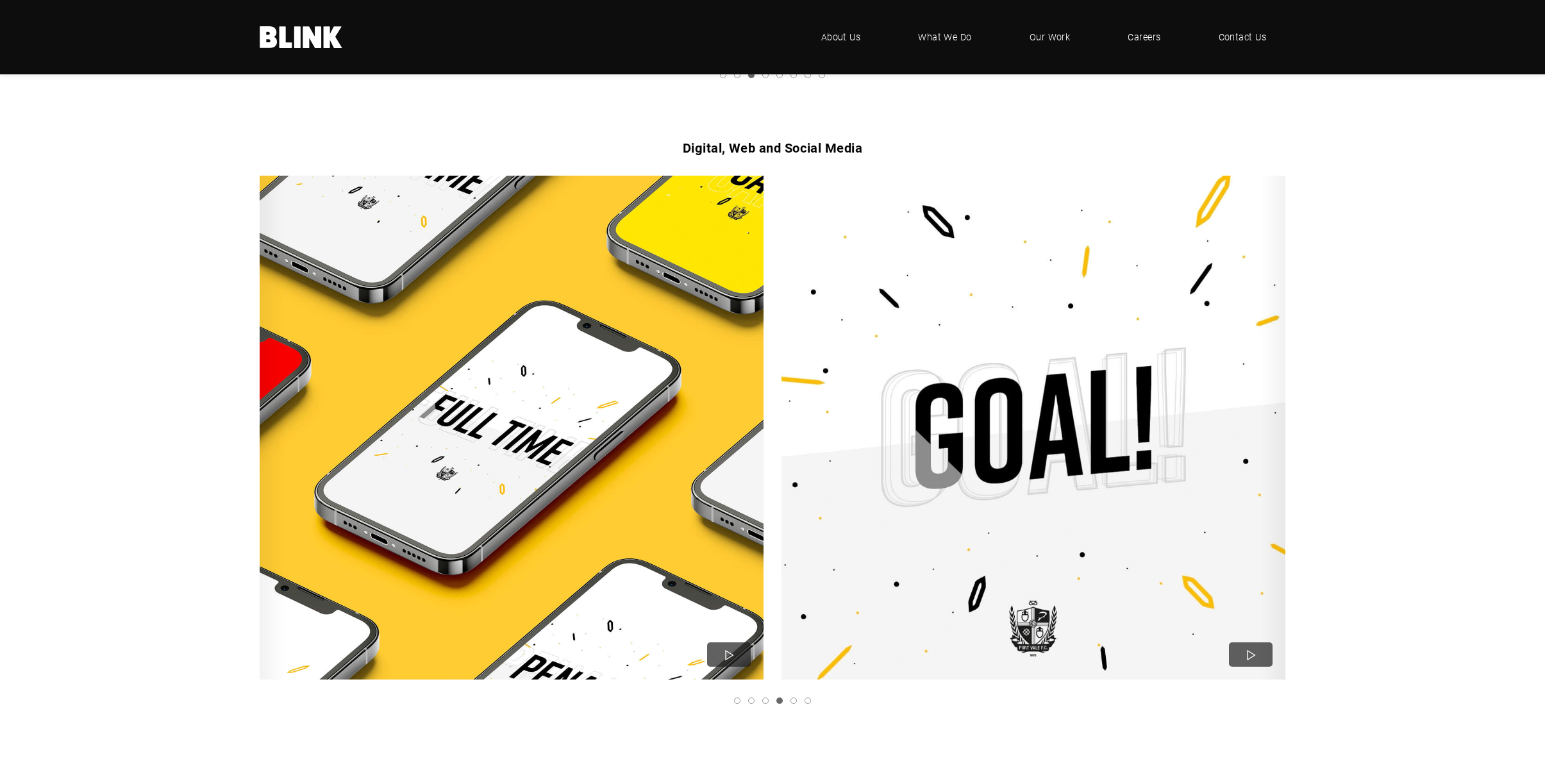
click at [0, 0] on link "Next slide" at bounding box center [0, 0] width 0 height 0
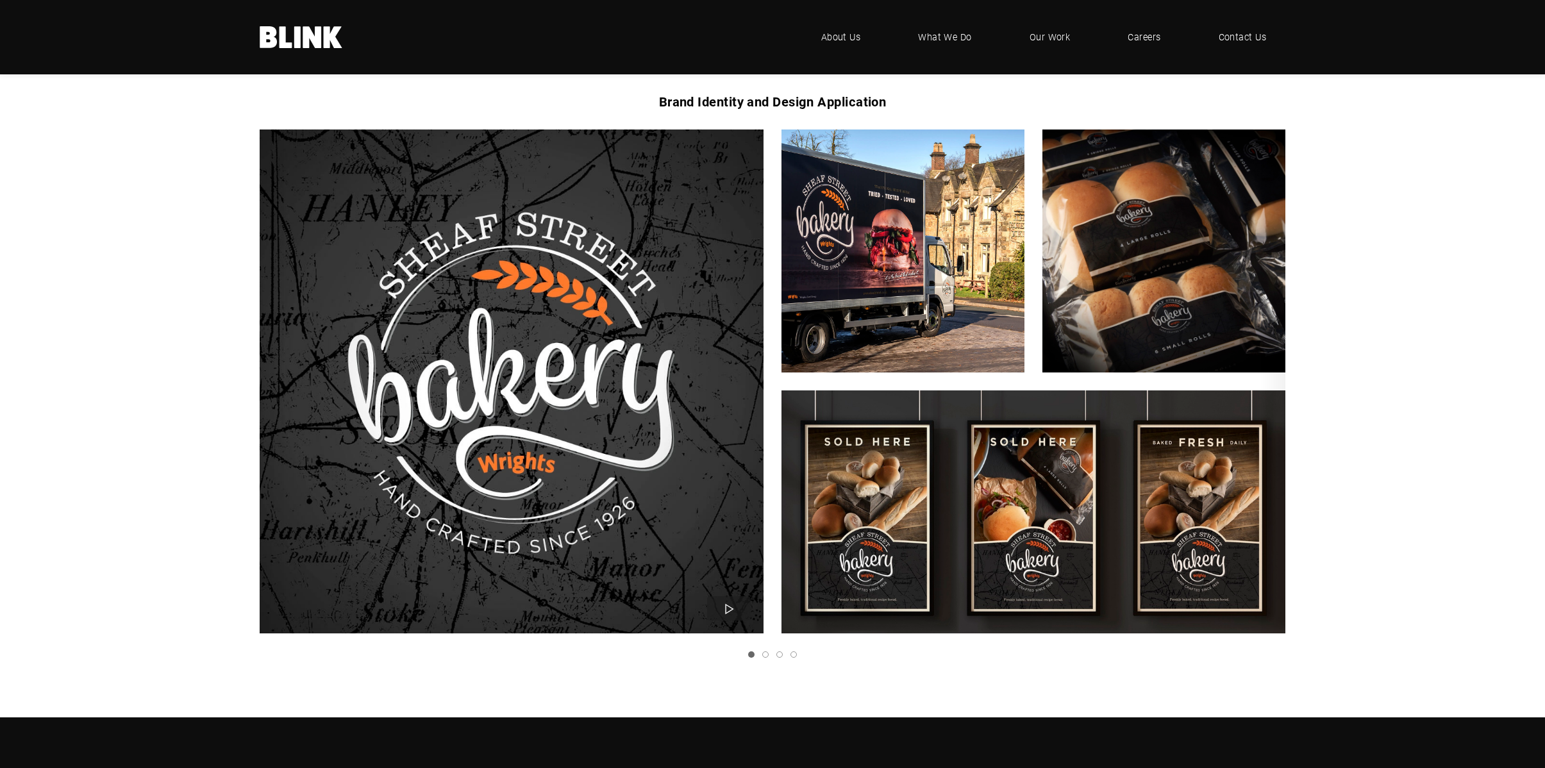
scroll to position [1468, 0]
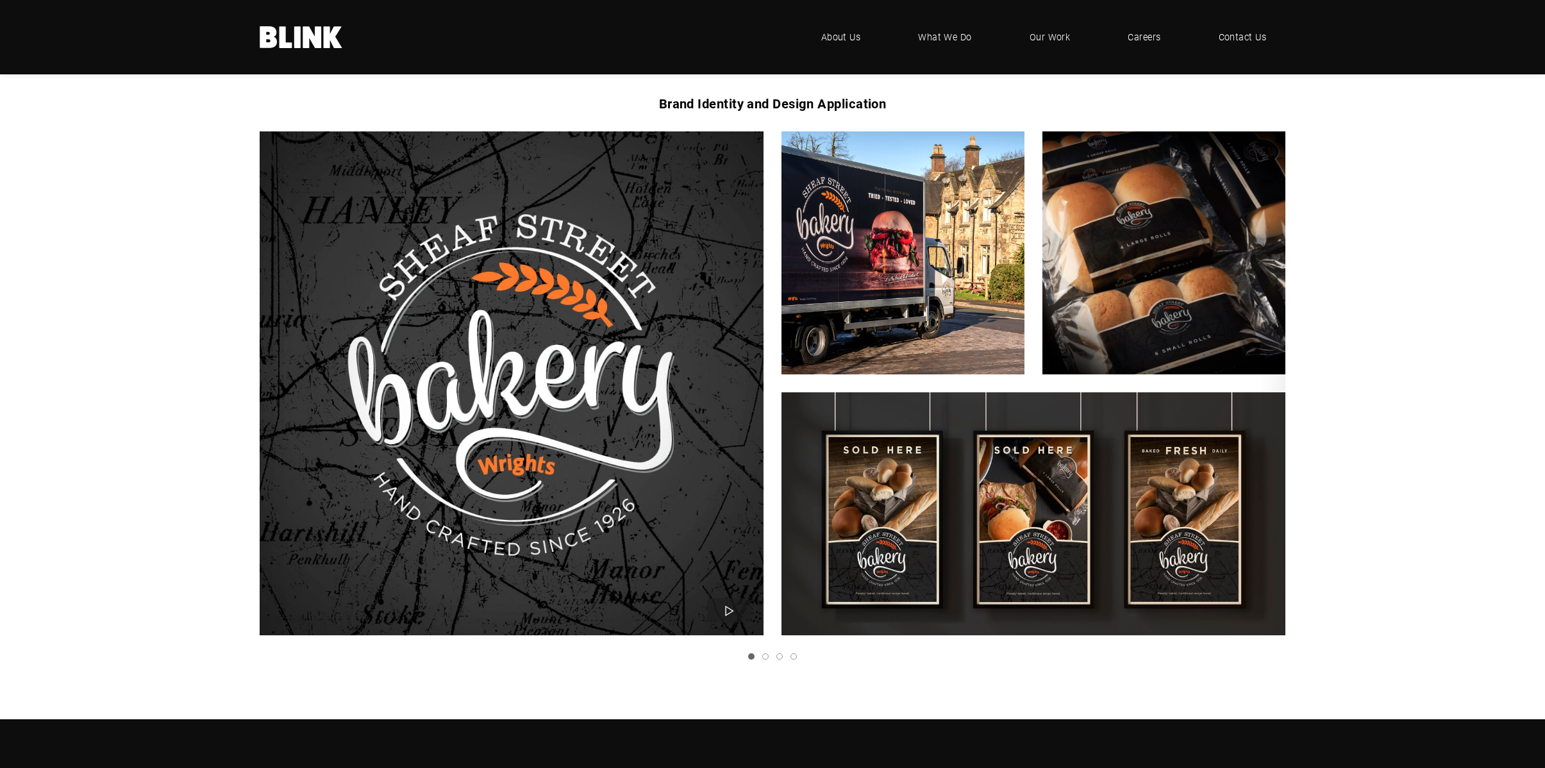
click at [0, 0] on icon "Next slide" at bounding box center [0, 0] width 0 height 0
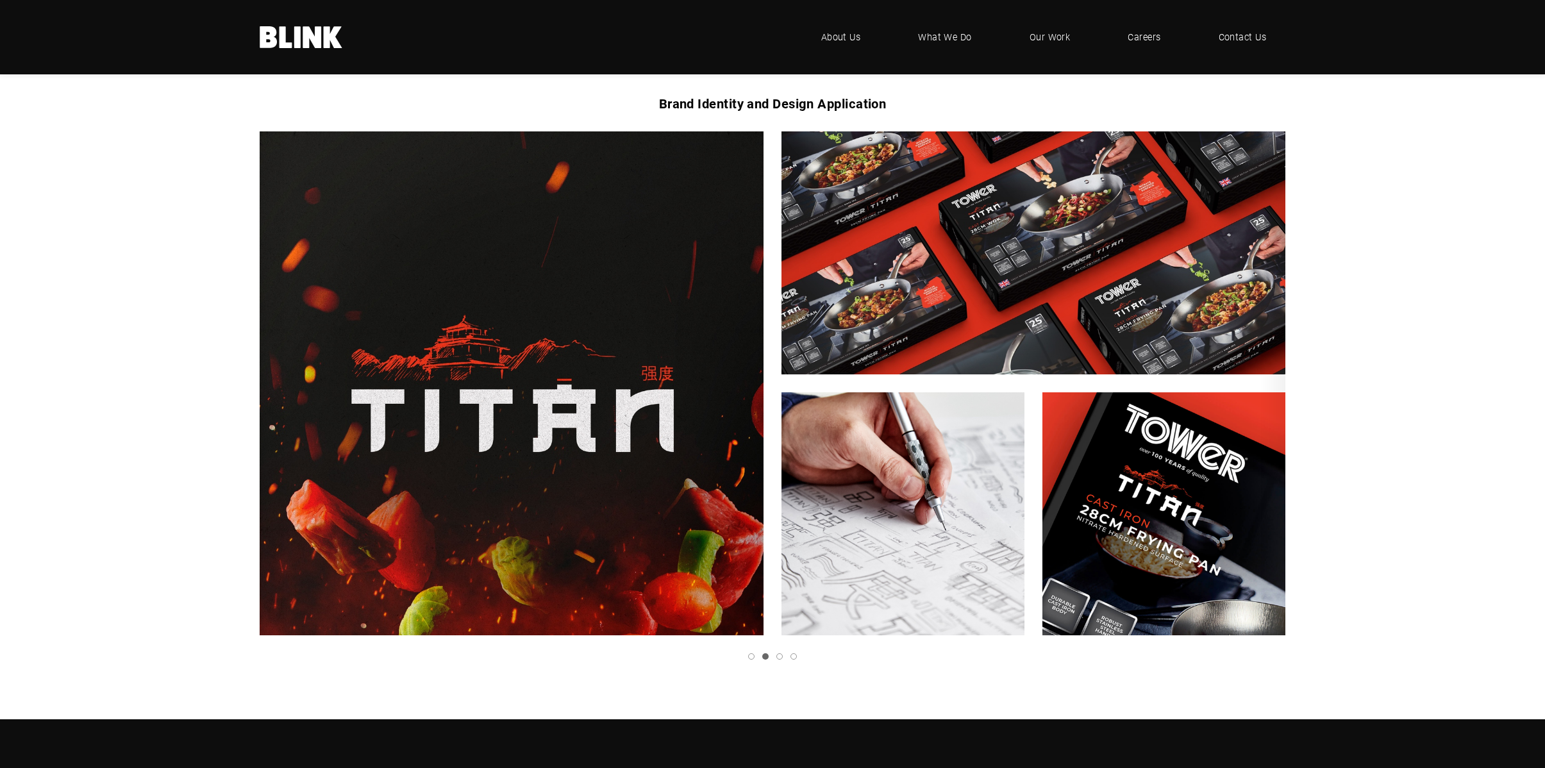
click at [0, 0] on icon "Next slide" at bounding box center [0, 0] width 0 height 0
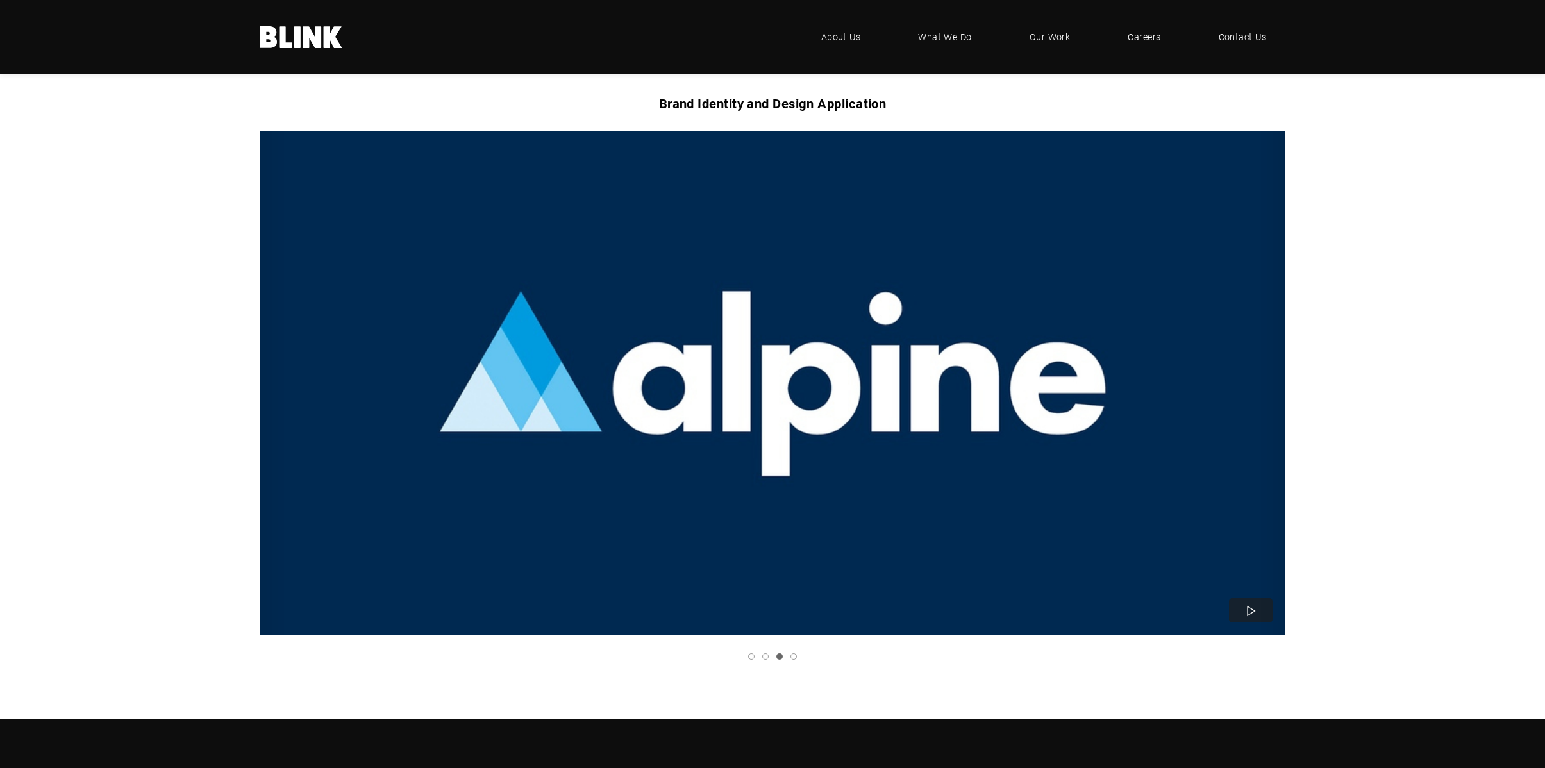
click at [0, 0] on icon "Next slide" at bounding box center [0, 0] width 0 height 0
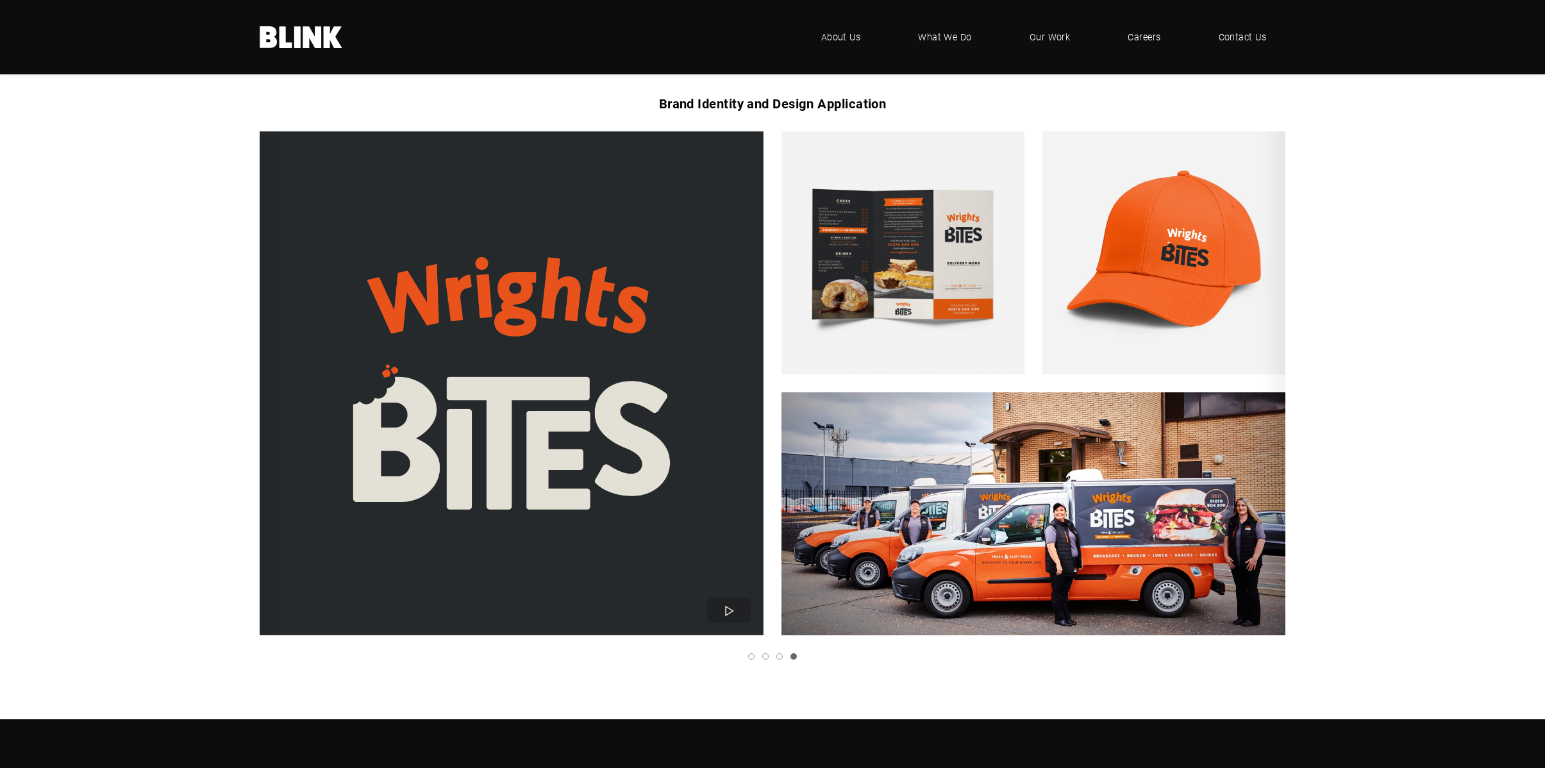
click at [0, 0] on icon "Next slide" at bounding box center [0, 0] width 0 height 0
